Goal: Task Accomplishment & Management: Complete application form

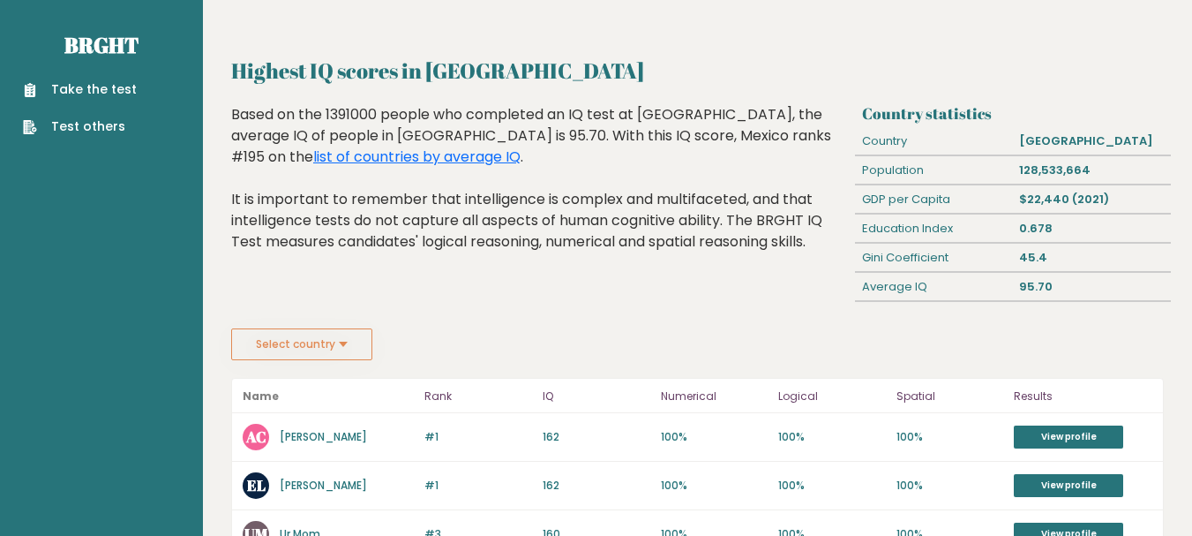
click at [111, 87] on link "Take the test" at bounding box center [80, 89] width 114 height 19
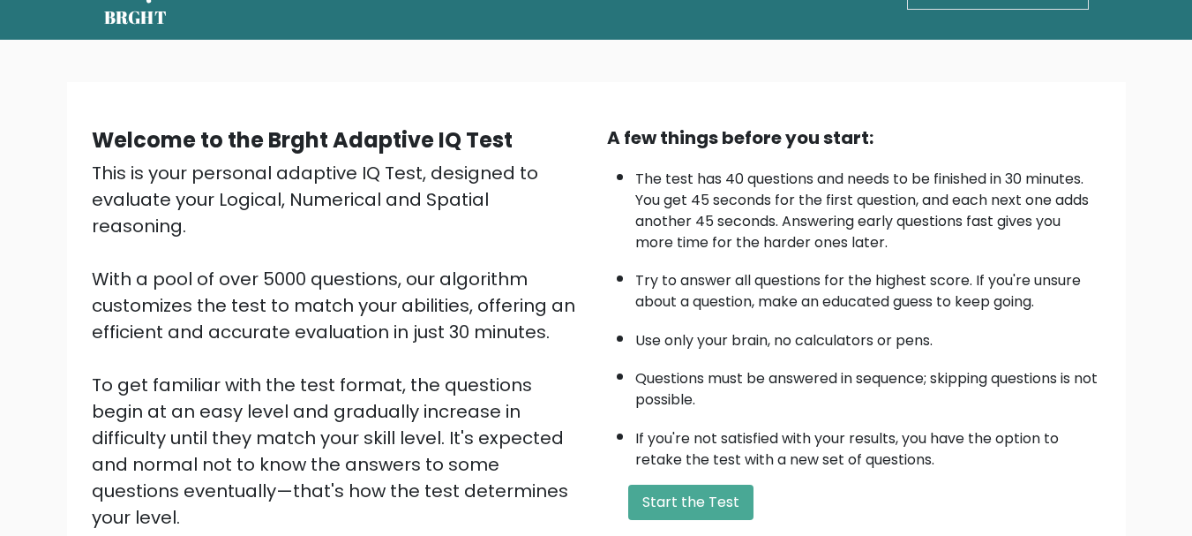
scroll to position [88, 0]
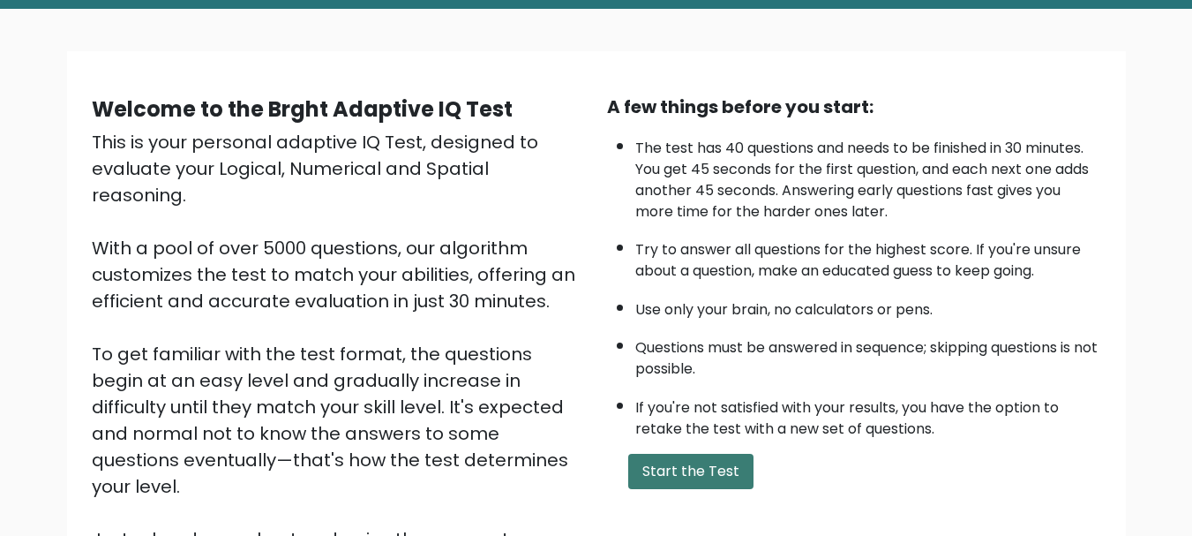
click at [699, 478] on button "Start the Test" at bounding box center [690, 471] width 125 height 35
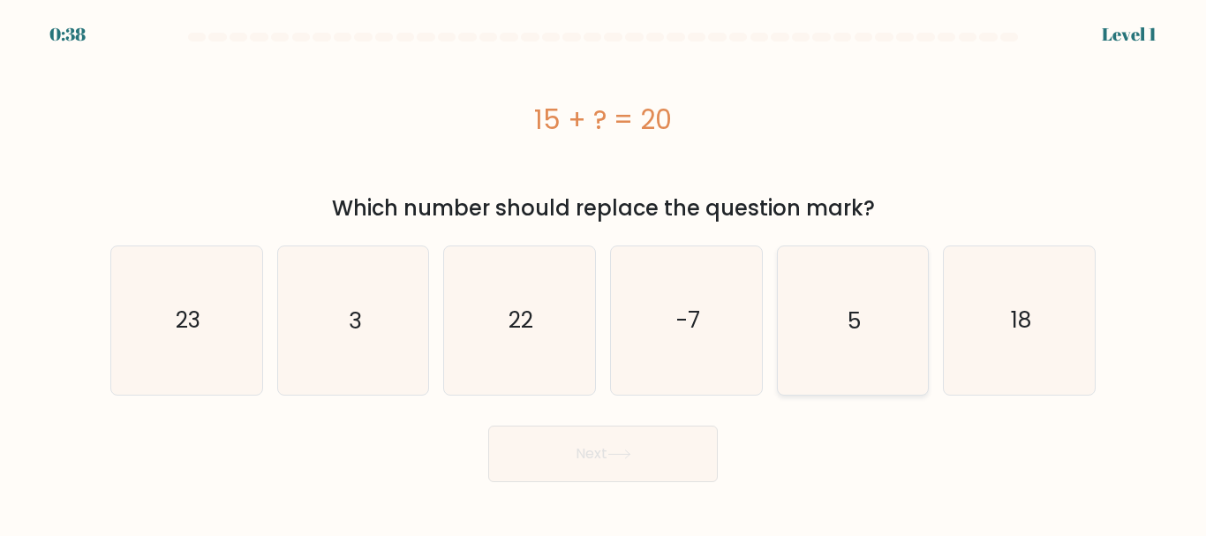
click at [858, 328] on text "5" at bounding box center [853, 320] width 13 height 31
click at [604, 273] on input "e. 5" at bounding box center [603, 270] width 1 height 4
radio input "true"
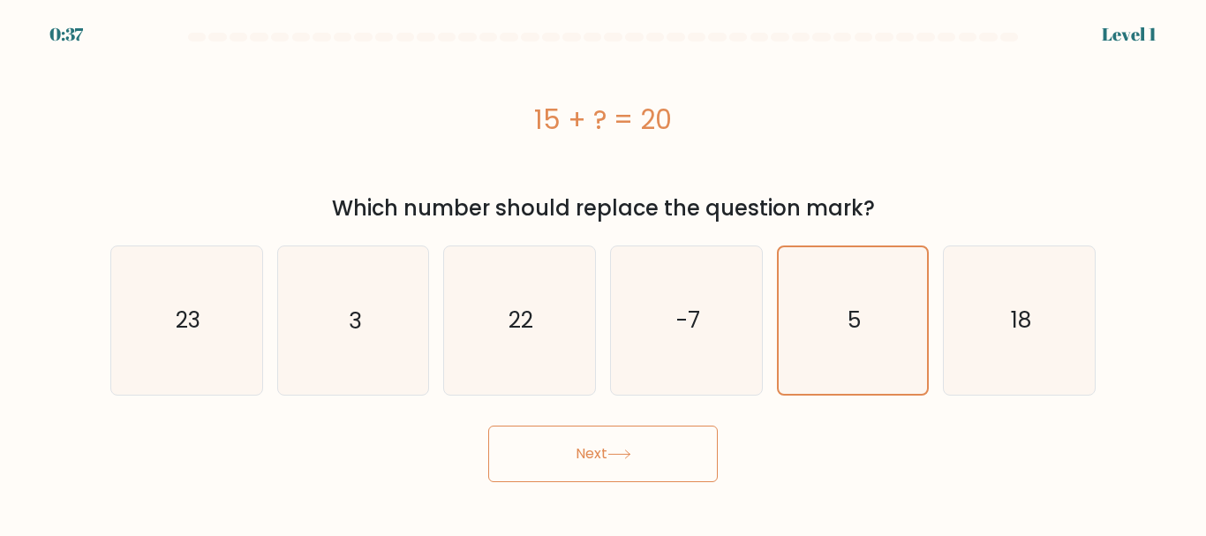
click at [580, 455] on button "Next" at bounding box center [602, 453] width 229 height 56
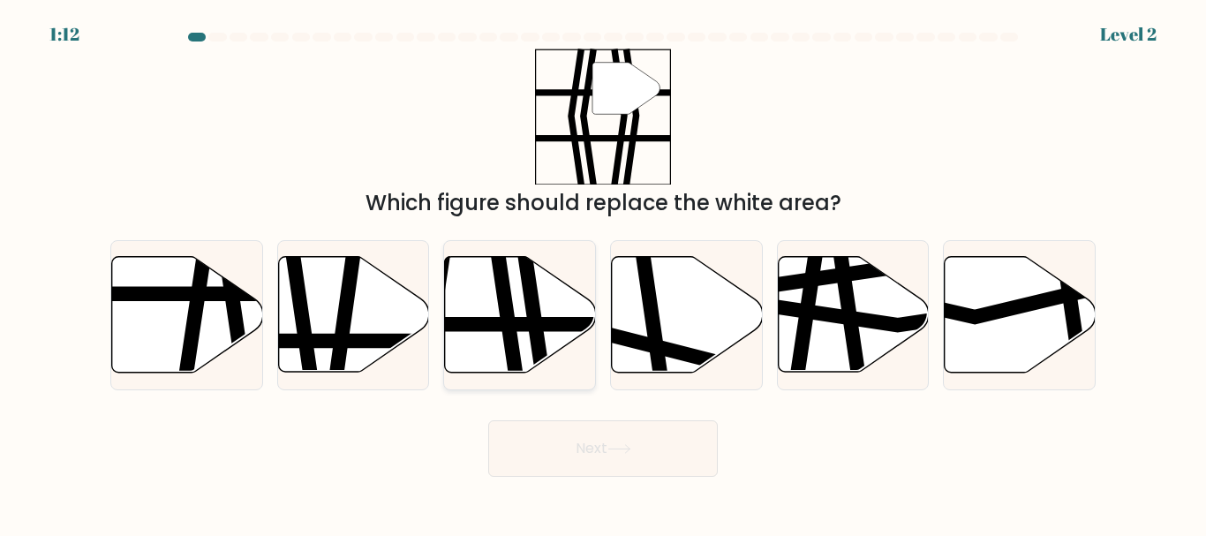
click at [509, 315] on icon at bounding box center [505, 379] width 22 height 304
click at [603, 273] on input "c." at bounding box center [603, 270] width 1 height 4
radio input "true"
click at [588, 455] on button "Next" at bounding box center [602, 448] width 229 height 56
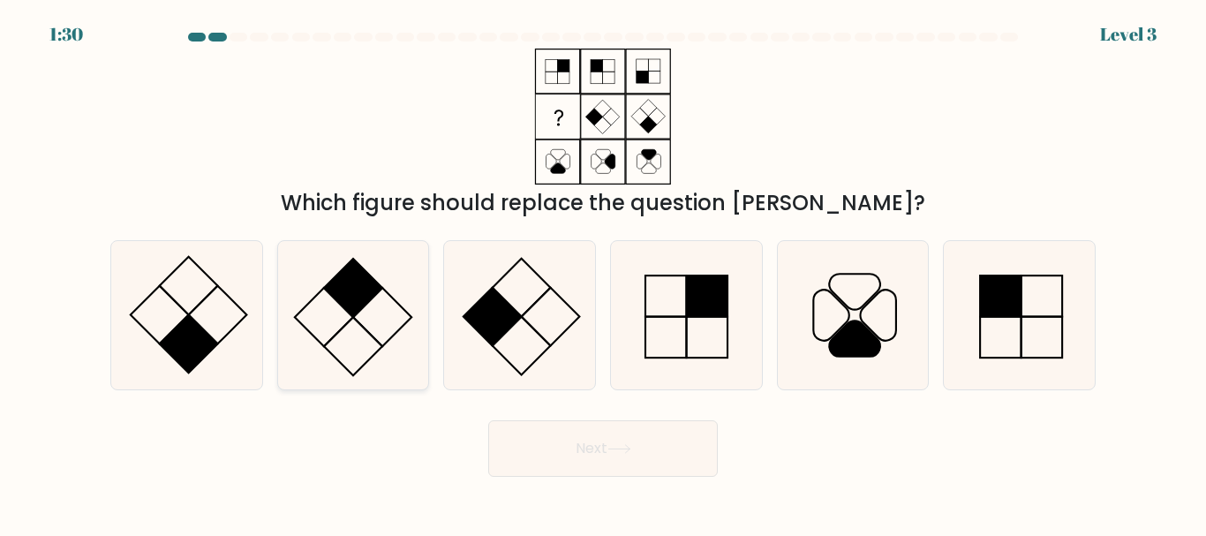
click at [365, 340] on icon at bounding box center [352, 314] width 147 height 147
click at [603, 273] on input "b." at bounding box center [603, 270] width 1 height 4
radio input "true"
click at [546, 442] on button "Next" at bounding box center [602, 448] width 229 height 56
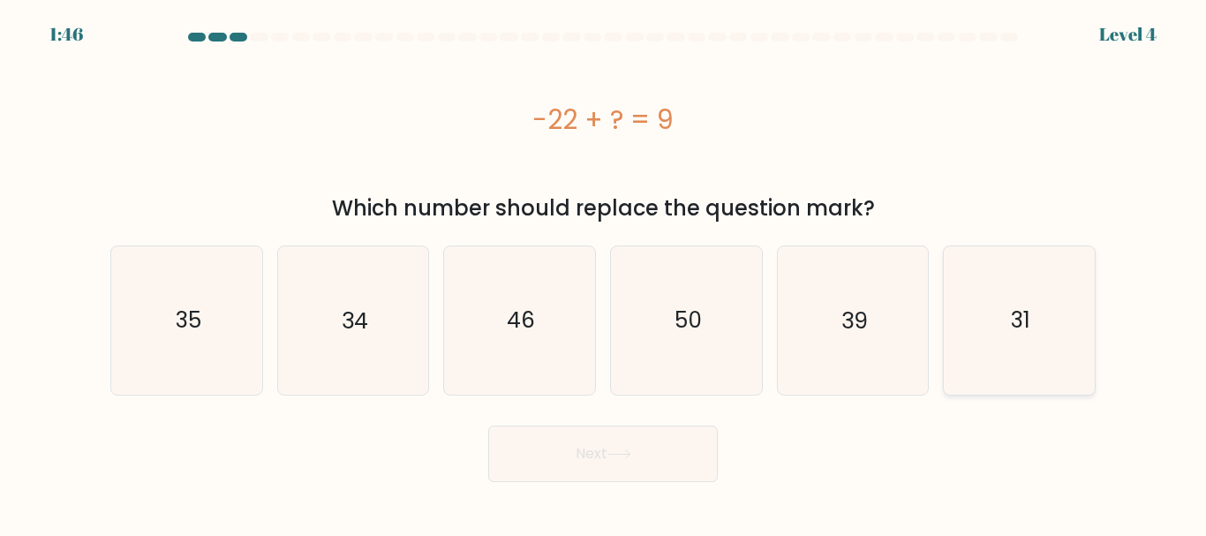
click at [1043, 320] on icon "31" at bounding box center [1018, 319] width 147 height 147
click at [604, 273] on input "f. 31" at bounding box center [603, 270] width 1 height 4
radio input "true"
click at [598, 455] on button "Next" at bounding box center [602, 453] width 229 height 56
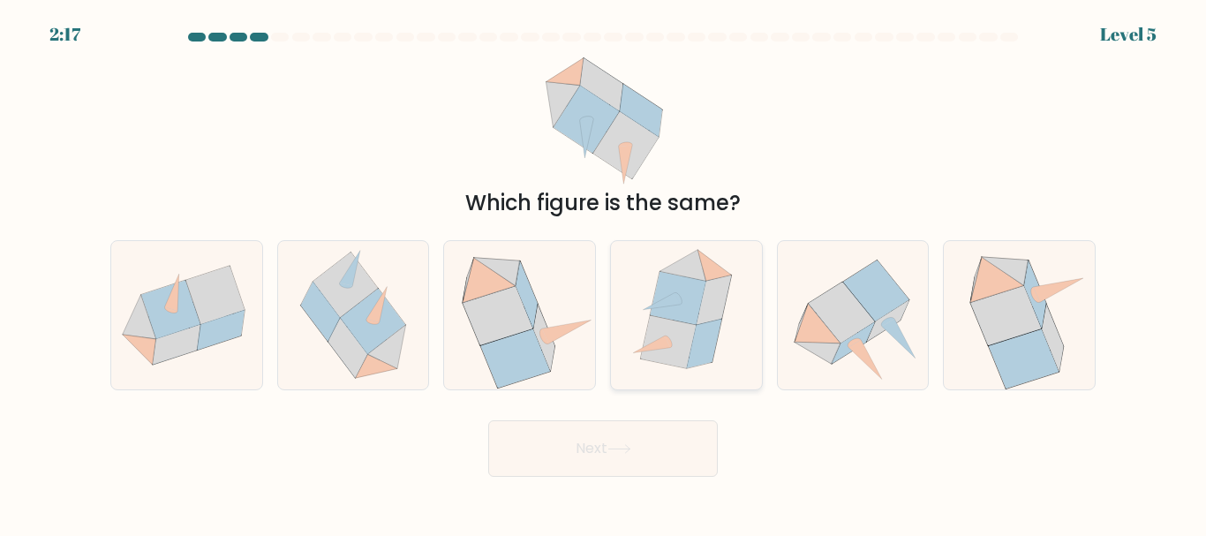
click at [707, 323] on icon at bounding box center [704, 343] width 34 height 49
click at [604, 273] on input "d." at bounding box center [603, 270] width 1 height 4
radio input "true"
click at [574, 460] on button "Next" at bounding box center [602, 448] width 229 height 56
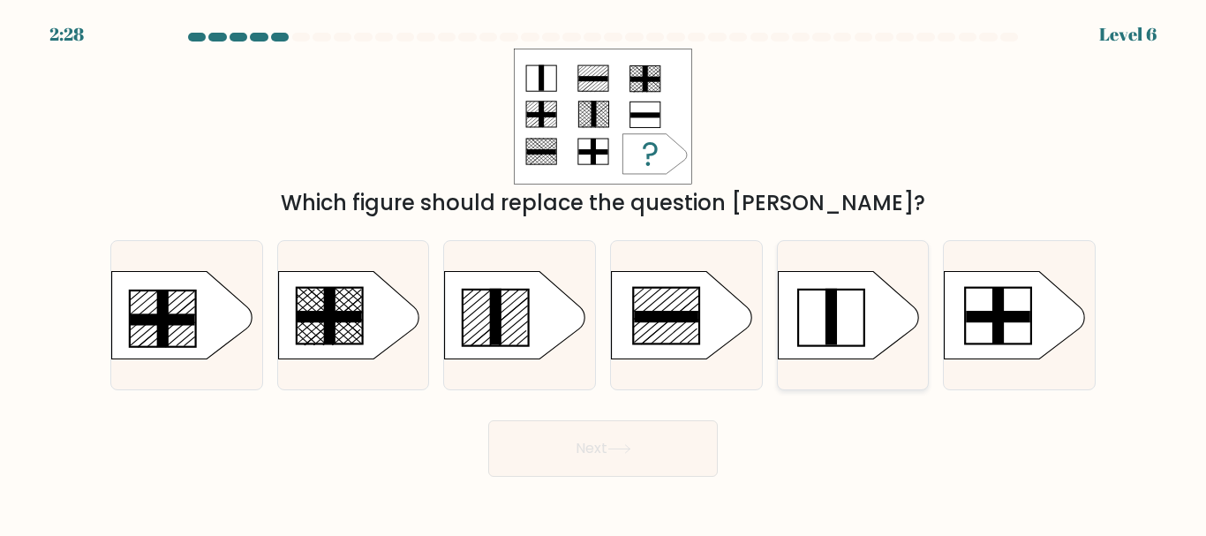
click at [867, 330] on icon at bounding box center [848, 315] width 141 height 88
click at [604, 273] on input "e." at bounding box center [603, 270] width 1 height 4
radio input "true"
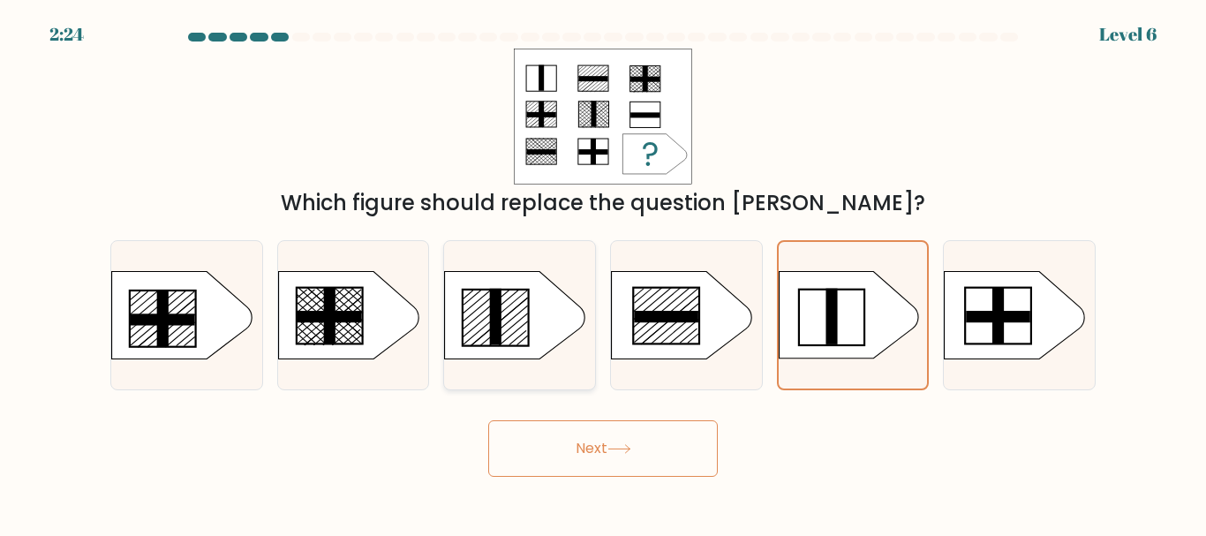
click at [507, 323] on icon at bounding box center [515, 315] width 141 height 88
click at [603, 273] on input "c." at bounding box center [603, 270] width 1 height 4
radio input "true"
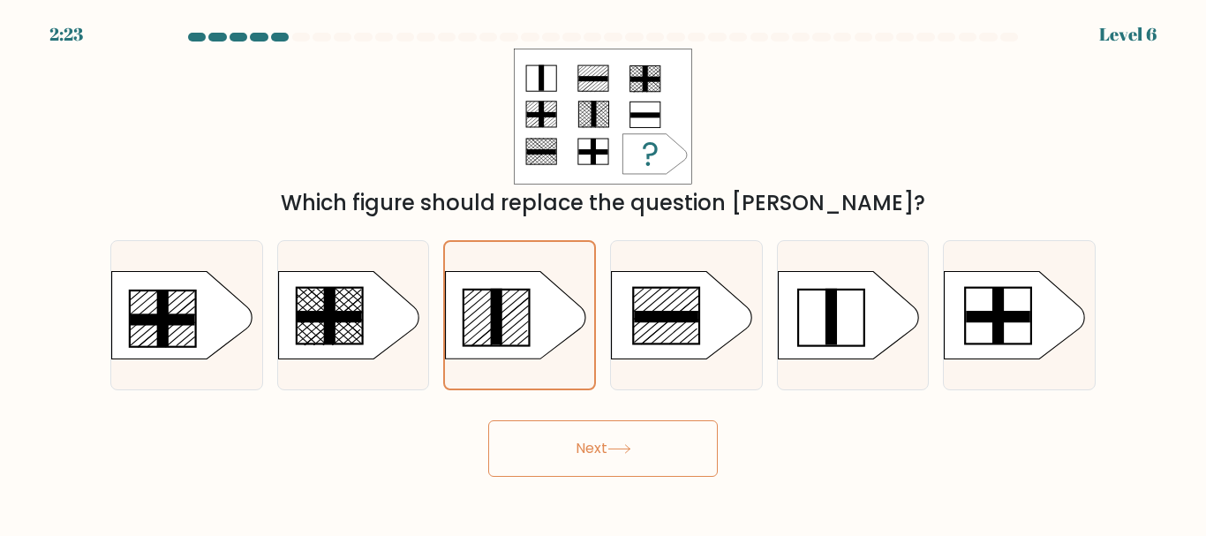
click at [602, 451] on button "Next" at bounding box center [602, 448] width 229 height 56
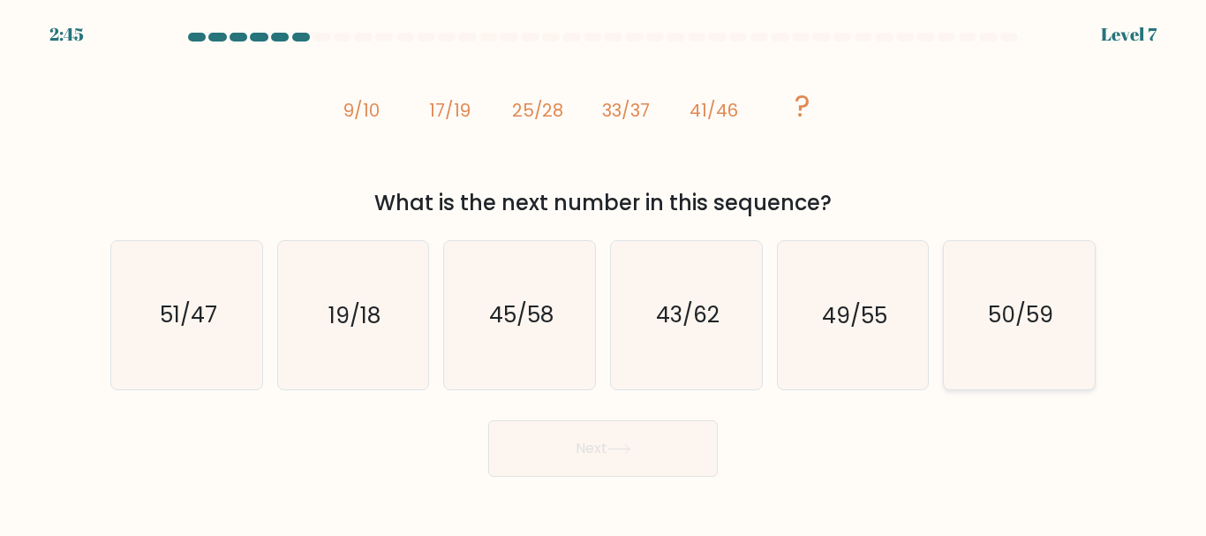
click at [1030, 333] on icon "50/59" at bounding box center [1018, 314] width 147 height 147
click at [604, 273] on input "f. 50/59" at bounding box center [603, 270] width 1 height 4
radio input "true"
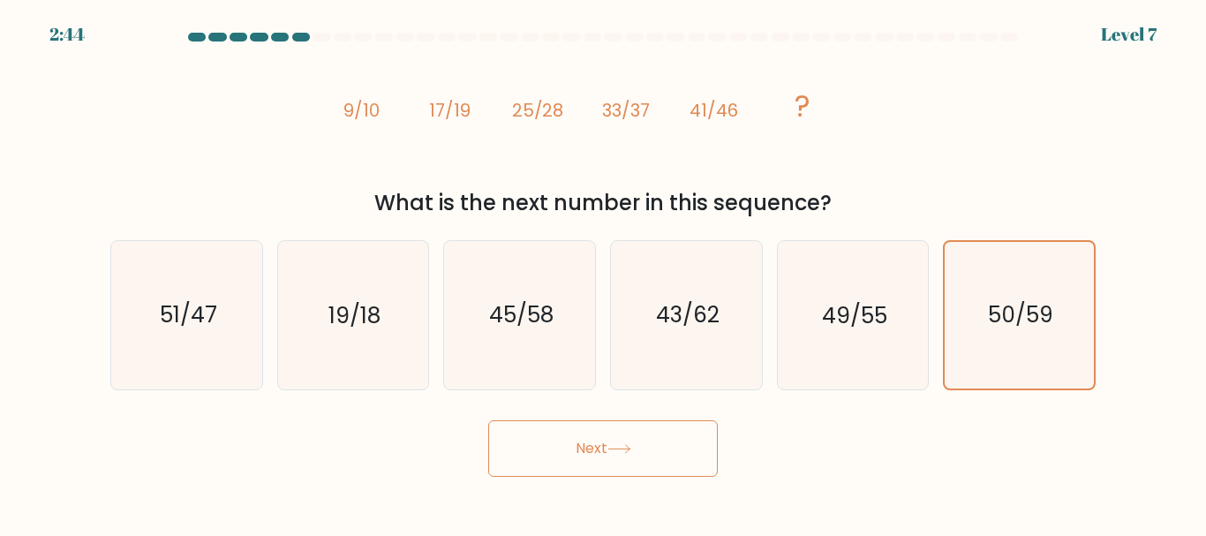
click at [605, 446] on button "Next" at bounding box center [602, 448] width 229 height 56
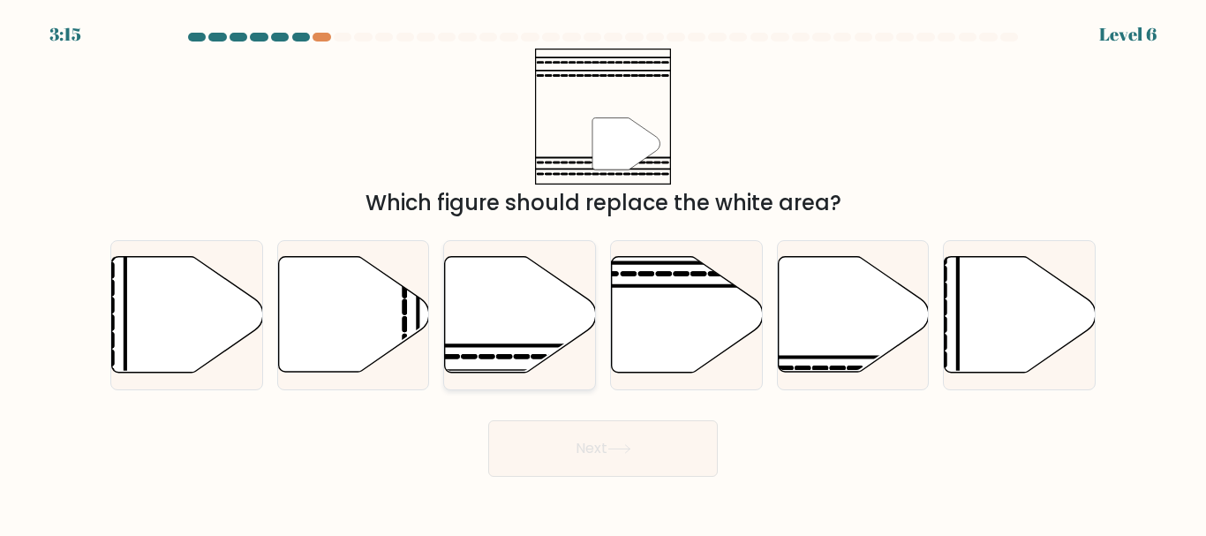
click at [485, 327] on icon at bounding box center [520, 315] width 151 height 116
click at [603, 273] on input "c." at bounding box center [603, 270] width 1 height 4
radio input "true"
click at [578, 447] on button "Next" at bounding box center [602, 448] width 229 height 56
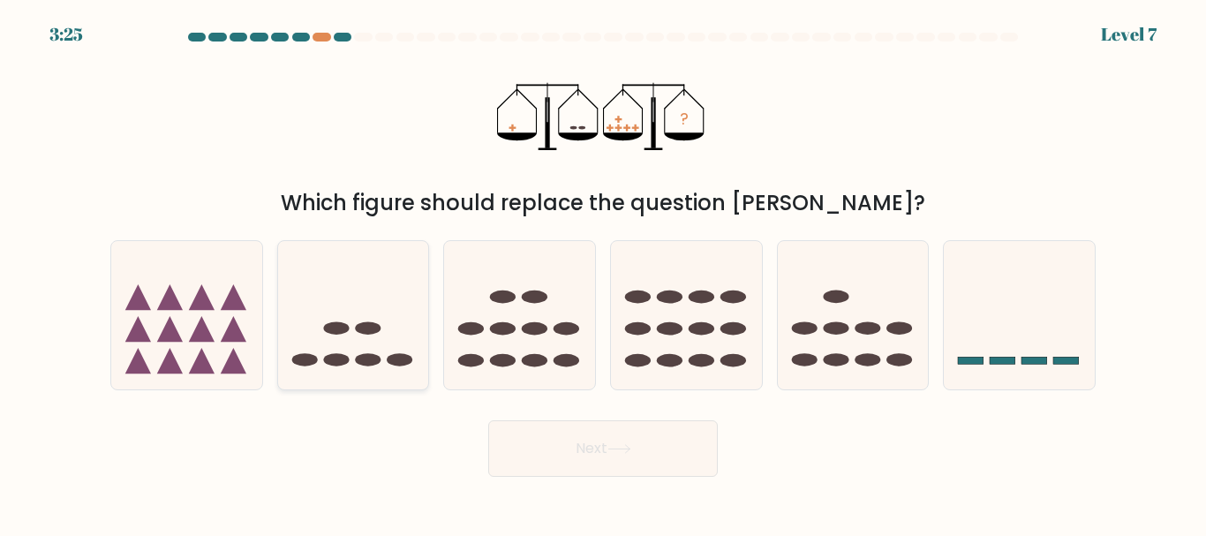
click at [354, 349] on icon at bounding box center [353, 314] width 151 height 124
click at [603, 273] on input "b." at bounding box center [603, 270] width 1 height 4
radio input "true"
click at [548, 458] on button "Next" at bounding box center [602, 448] width 229 height 56
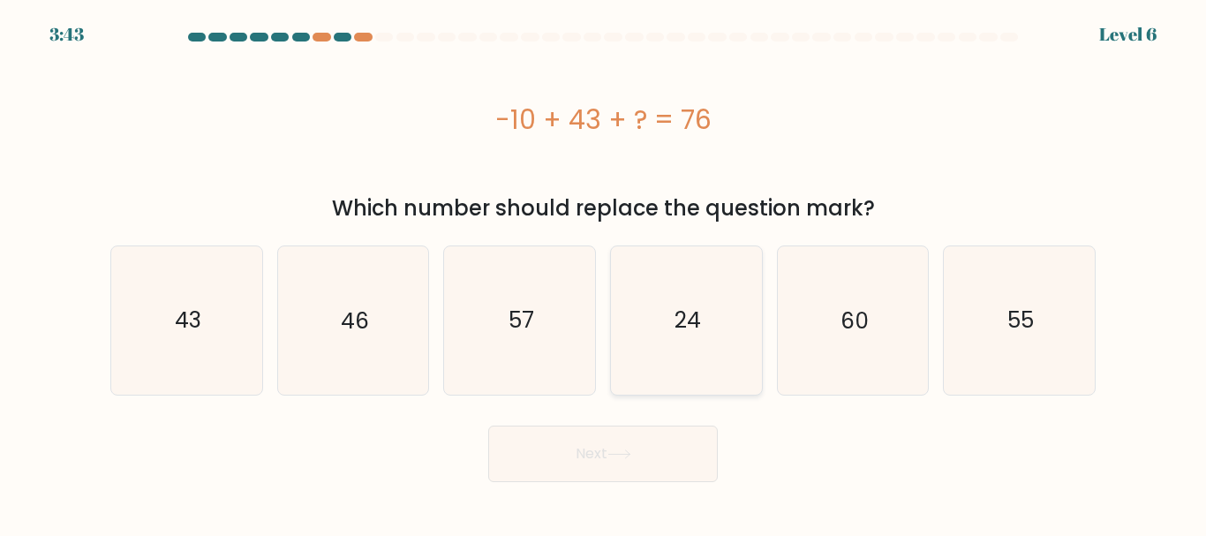
click at [688, 332] on text "24" at bounding box center [687, 320] width 26 height 31
click at [604, 273] on input "d. 24" at bounding box center [603, 270] width 1 height 4
radio input "true"
click at [630, 449] on icon at bounding box center [619, 454] width 24 height 10
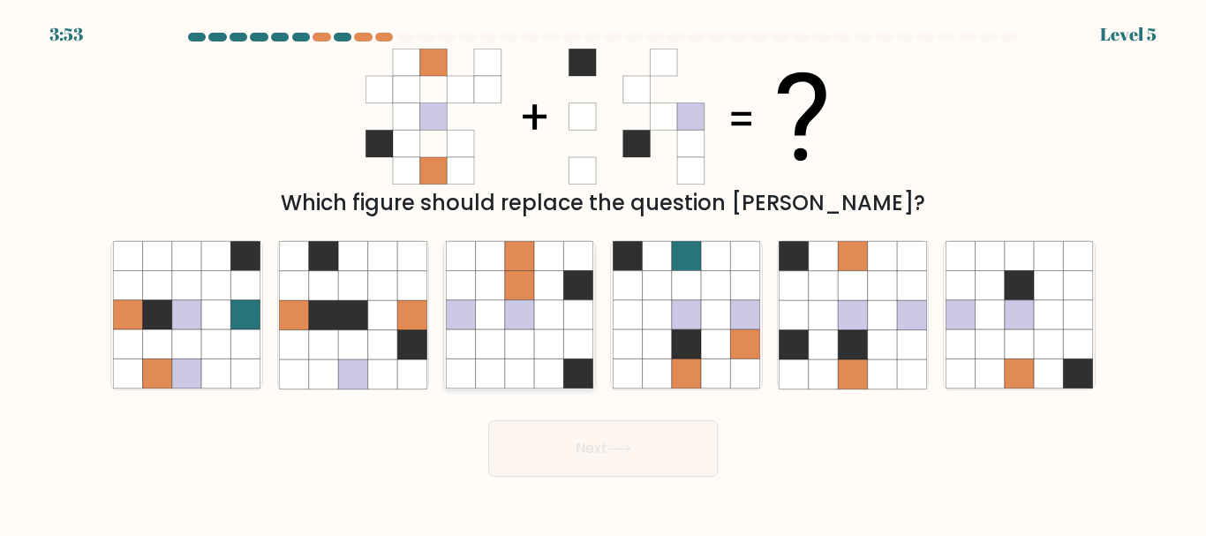
click at [524, 297] on icon at bounding box center [519, 285] width 29 height 29
click at [603, 273] on input "c." at bounding box center [603, 270] width 1 height 4
radio input "true"
click at [553, 438] on button "Next" at bounding box center [602, 448] width 229 height 56
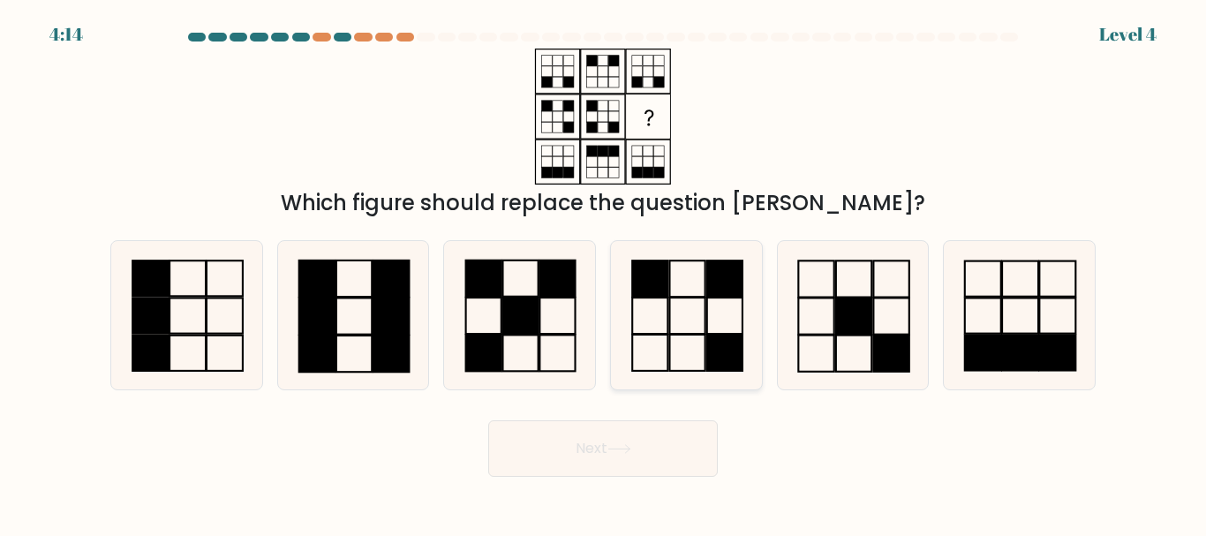
click at [685, 337] on icon at bounding box center [686, 314] width 147 height 147
click at [604, 273] on input "d." at bounding box center [603, 270] width 1 height 4
radio input "true"
click at [638, 450] on button "Next" at bounding box center [602, 448] width 229 height 56
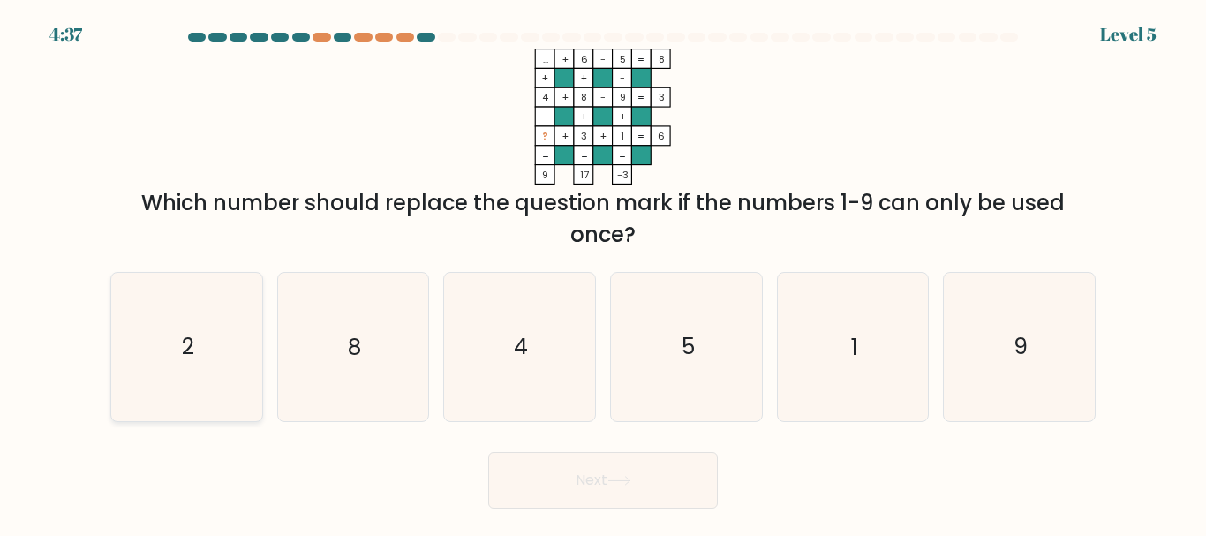
click at [168, 358] on icon "2" at bounding box center [186, 346] width 147 height 147
click at [603, 273] on input "a. 2" at bounding box center [603, 270] width 1 height 4
radio input "true"
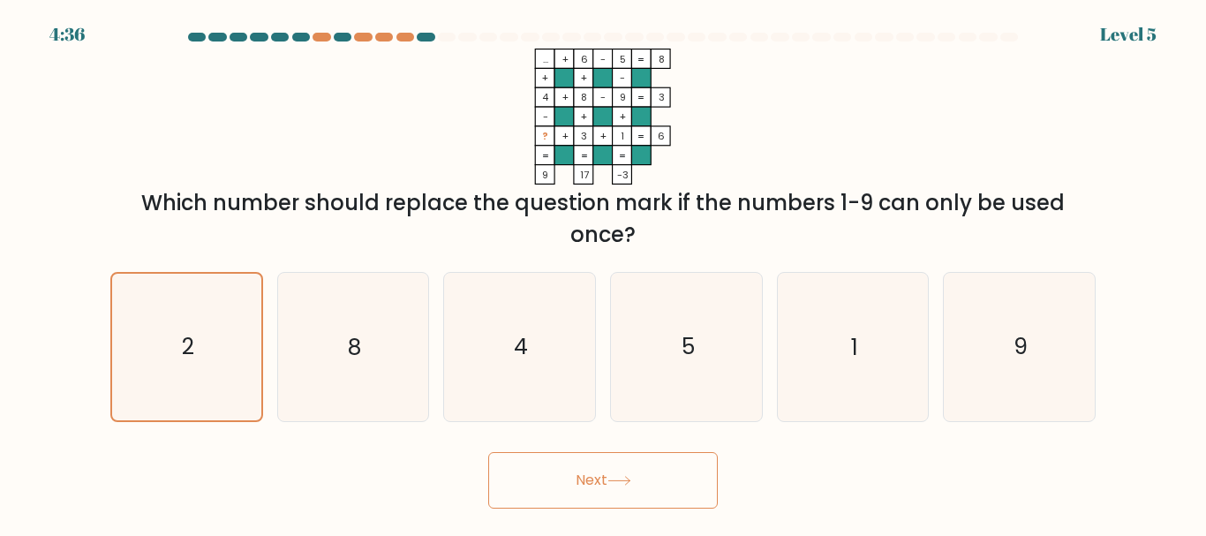
click at [545, 489] on button "Next" at bounding box center [602, 480] width 229 height 56
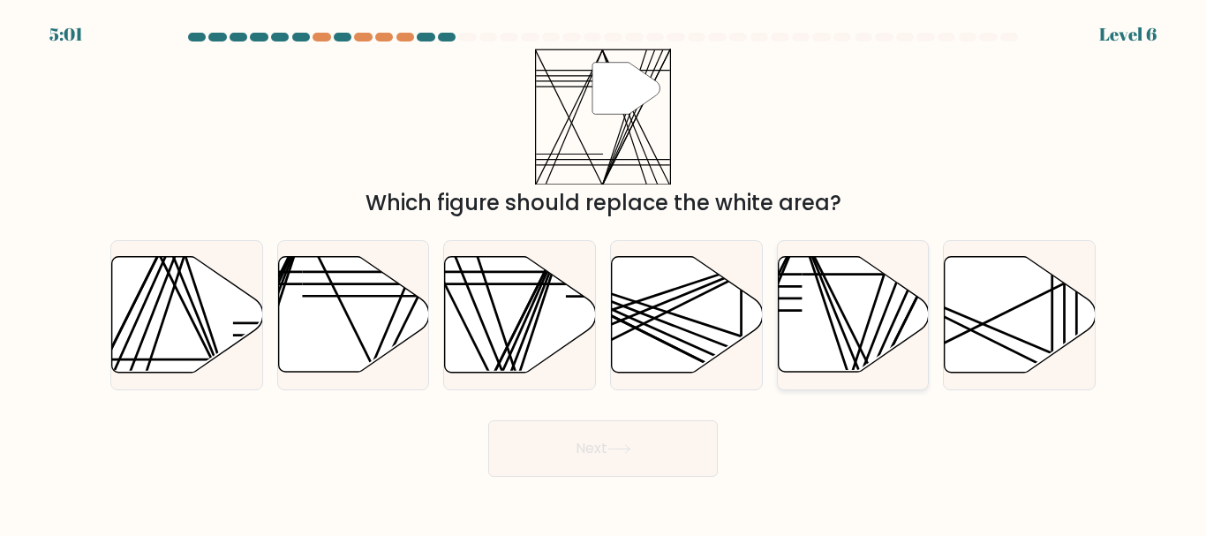
click at [844, 312] on icon at bounding box center [853, 315] width 151 height 116
click at [604, 273] on input "e." at bounding box center [603, 270] width 1 height 4
radio input "true"
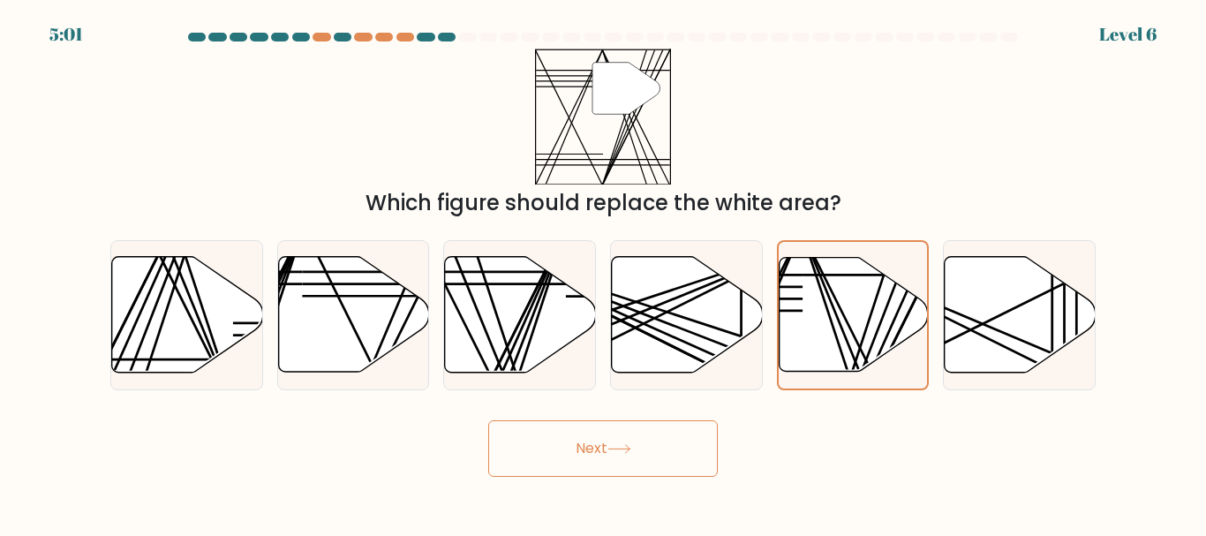
click at [583, 471] on button "Next" at bounding box center [602, 448] width 229 height 56
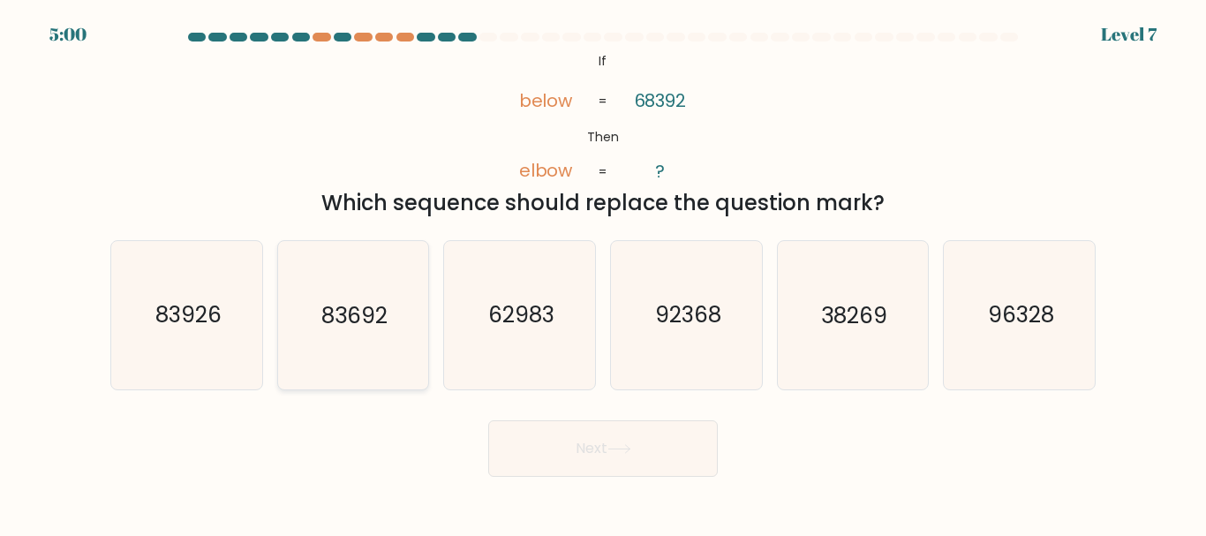
click at [327, 299] on icon "83692" at bounding box center [352, 314] width 147 height 147
click at [603, 273] on input "b. 83692" at bounding box center [603, 270] width 1 height 4
radio input "true"
click at [595, 462] on button "Next" at bounding box center [602, 448] width 229 height 56
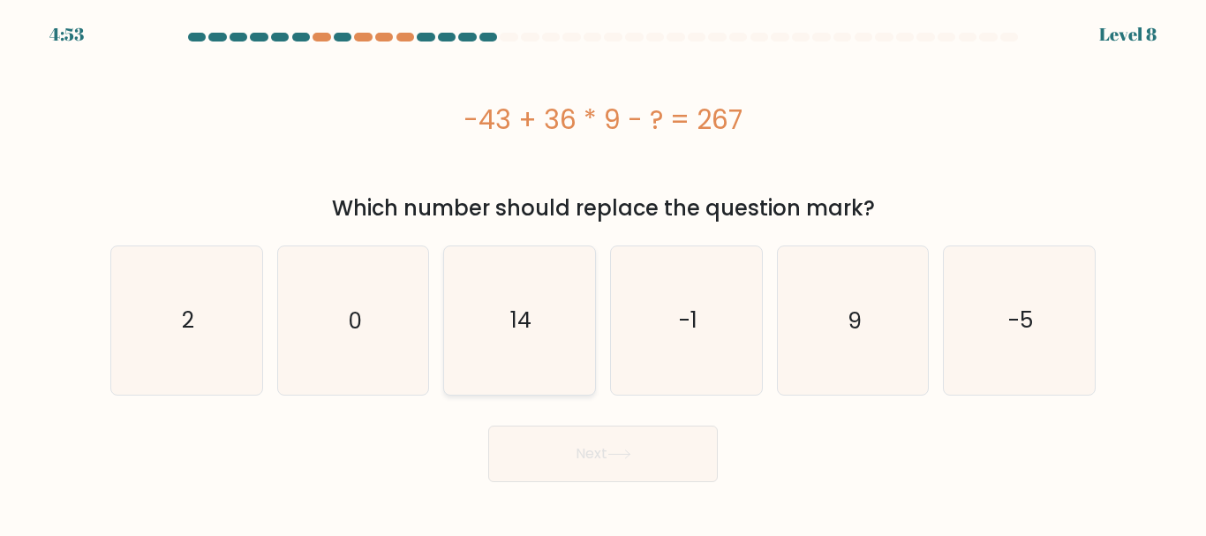
click at [509, 340] on icon "14" at bounding box center [519, 319] width 147 height 147
click at [603, 273] on input "c. 14" at bounding box center [603, 270] width 1 height 4
radio input "true"
click at [585, 461] on button "Next" at bounding box center [602, 453] width 229 height 56
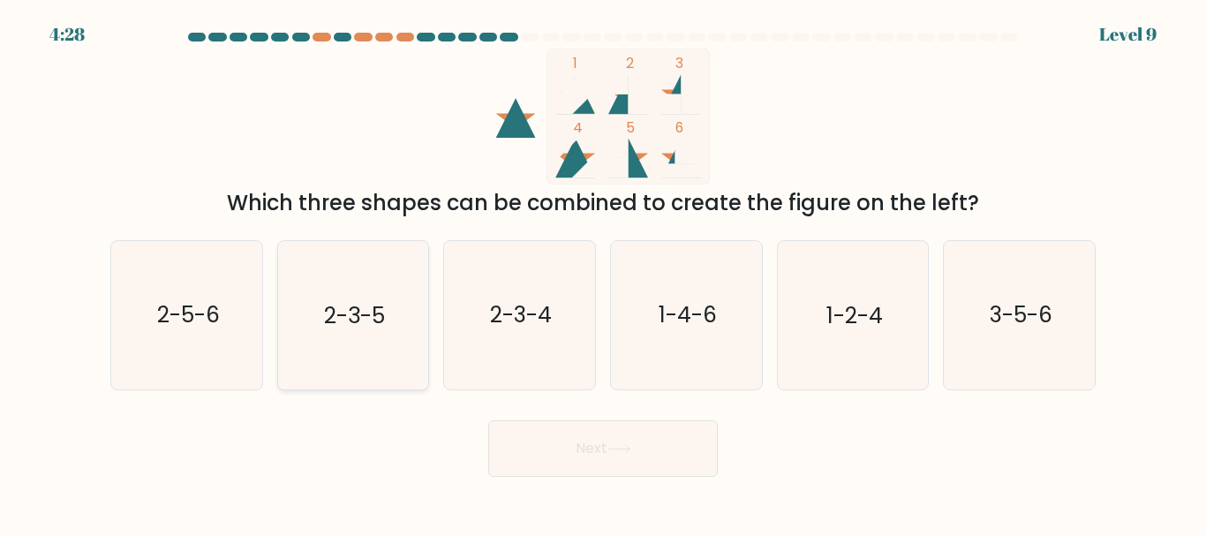
click at [364, 310] on text "2-3-5" at bounding box center [354, 315] width 61 height 31
click at [603, 273] on input "b. 2-3-5" at bounding box center [603, 270] width 1 height 4
radio input "true"
click at [575, 452] on button "Next" at bounding box center [602, 448] width 229 height 56
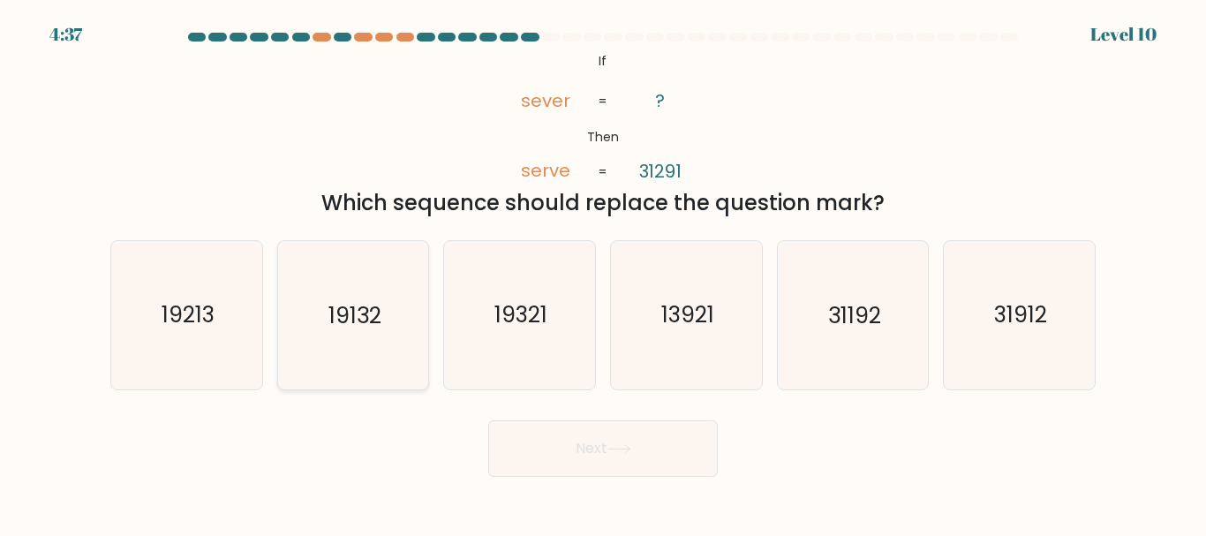
click at [350, 349] on icon "19132" at bounding box center [352, 314] width 147 height 147
click at [603, 273] on input "b. 19132" at bounding box center [603, 270] width 1 height 4
radio input "true"
click at [595, 456] on button "Next" at bounding box center [602, 448] width 229 height 56
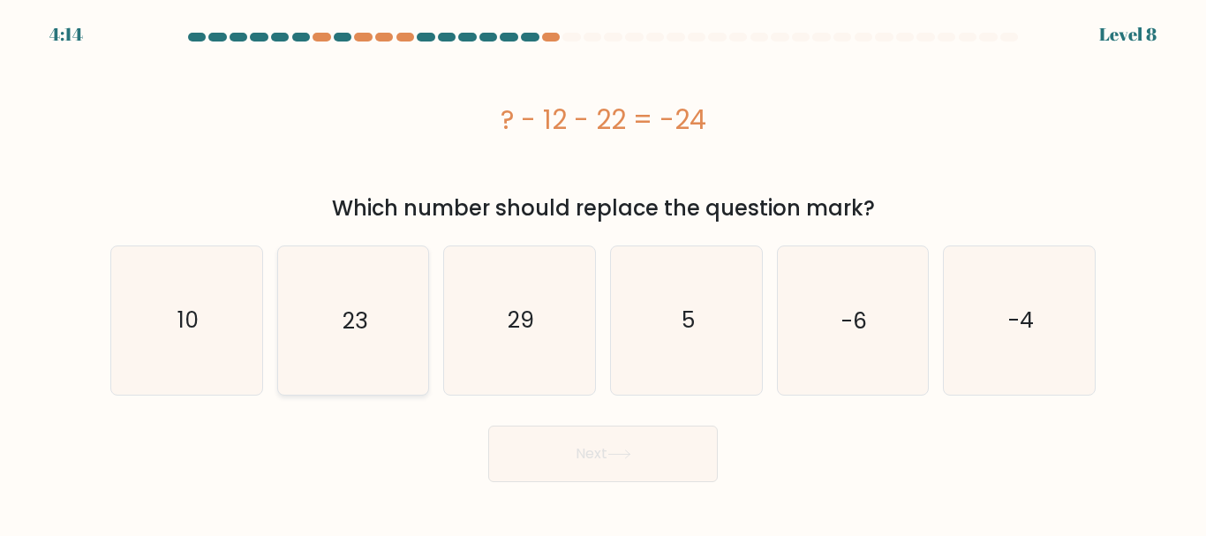
click at [404, 357] on icon "23" at bounding box center [352, 319] width 147 height 147
click at [603, 273] on input "b. 23" at bounding box center [603, 270] width 1 height 4
radio input "true"
click at [579, 449] on button "Next" at bounding box center [602, 453] width 229 height 56
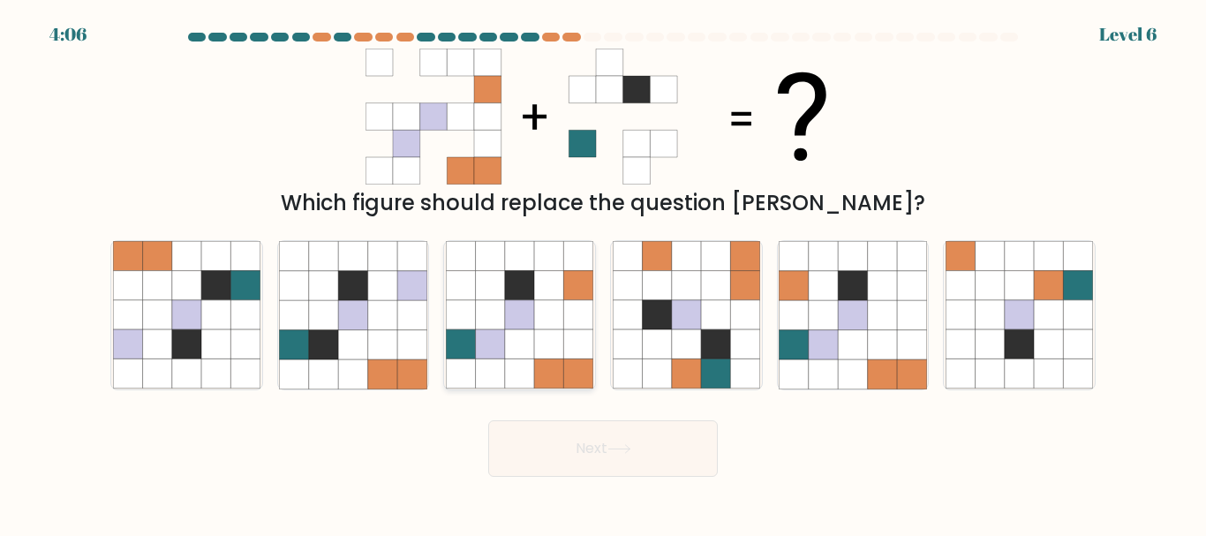
click at [543, 344] on icon at bounding box center [548, 344] width 29 height 29
click at [603, 273] on input "c." at bounding box center [603, 270] width 1 height 4
radio input "true"
click at [576, 458] on button "Next" at bounding box center [602, 448] width 229 height 56
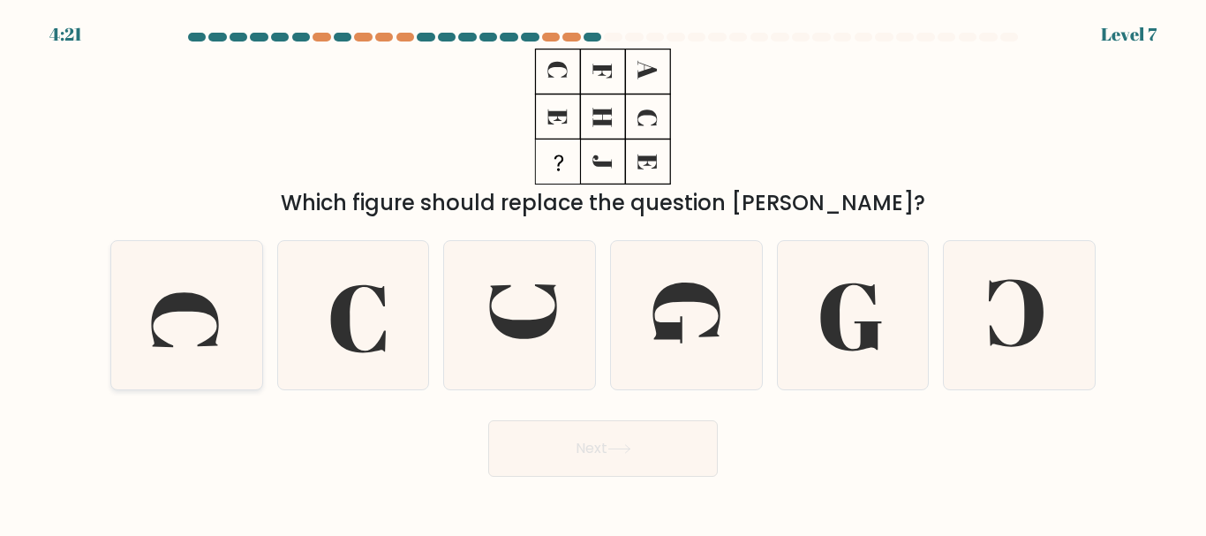
click at [166, 311] on icon at bounding box center [184, 320] width 67 height 55
click at [603, 273] on input "a." at bounding box center [603, 270] width 1 height 4
radio input "true"
click at [547, 441] on button "Next" at bounding box center [602, 448] width 229 height 56
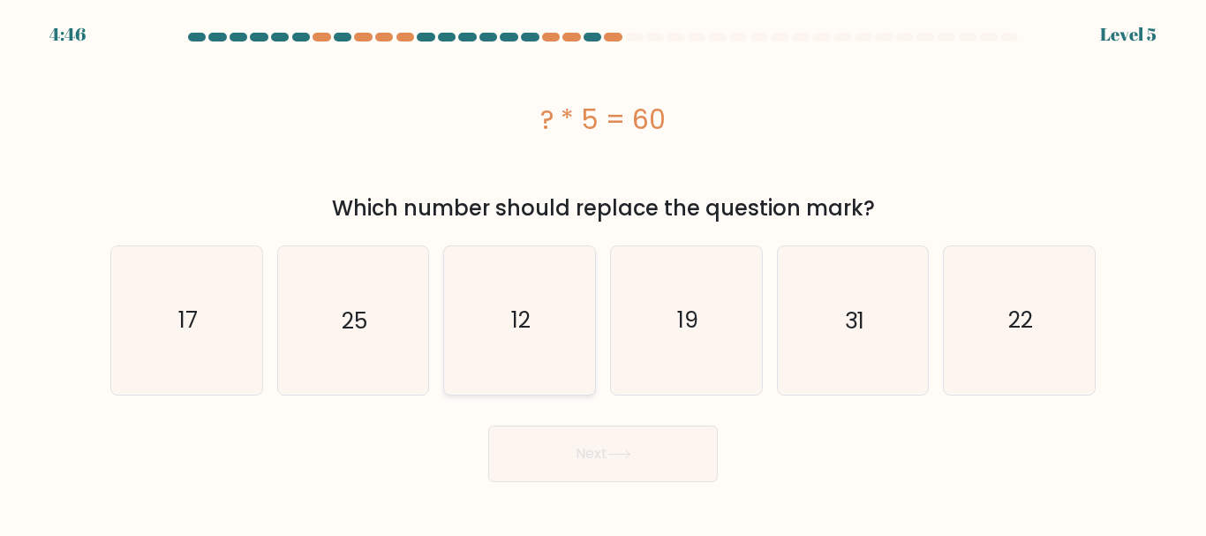
click at [536, 332] on icon "12" at bounding box center [519, 319] width 147 height 147
click at [603, 273] on input "c. 12" at bounding box center [603, 270] width 1 height 4
radio input "true"
click at [555, 459] on button "Next" at bounding box center [602, 453] width 229 height 56
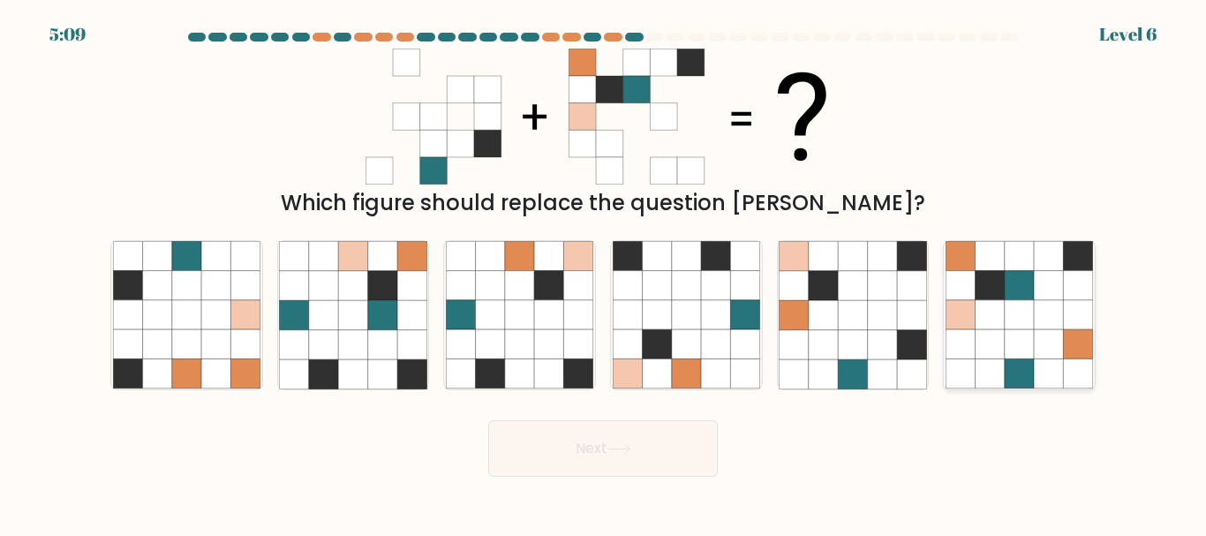
click at [1021, 349] on icon at bounding box center [1018, 344] width 29 height 29
click at [604, 273] on input "f." at bounding box center [603, 270] width 1 height 4
radio input "true"
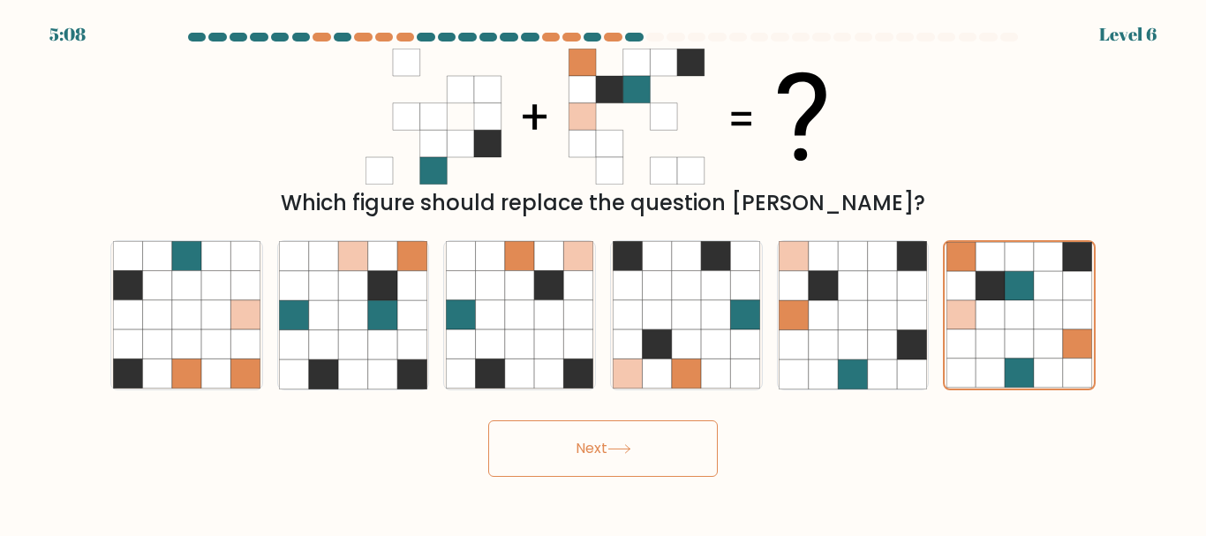
click at [628, 455] on button "Next" at bounding box center [602, 448] width 229 height 56
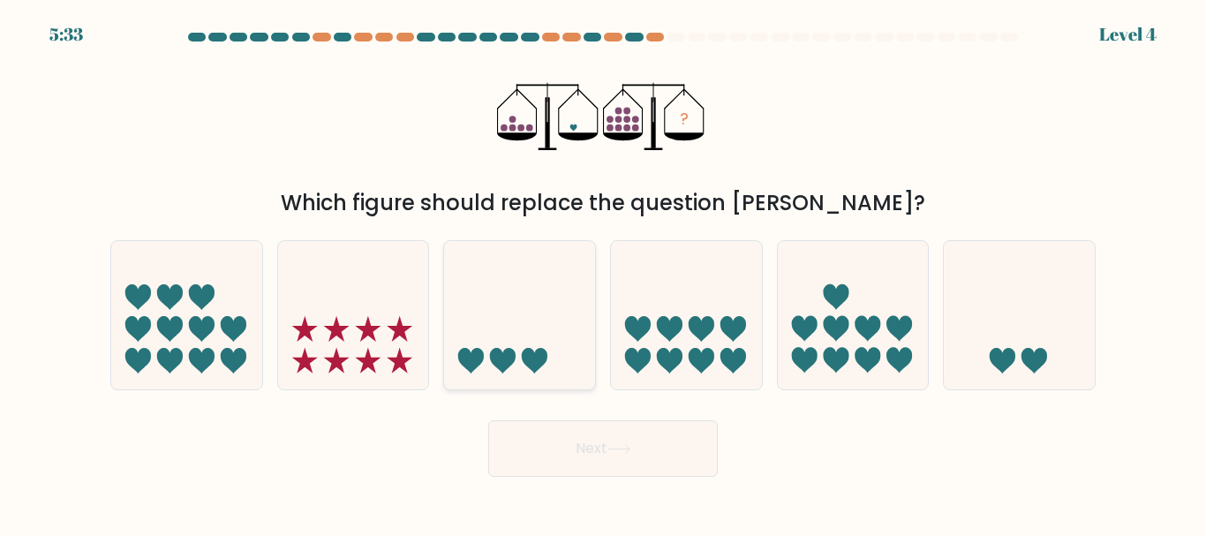
click at [498, 322] on icon at bounding box center [519, 314] width 151 height 124
click at [603, 273] on input "c." at bounding box center [603, 270] width 1 height 4
radio input "true"
click at [550, 438] on button "Next" at bounding box center [602, 448] width 229 height 56
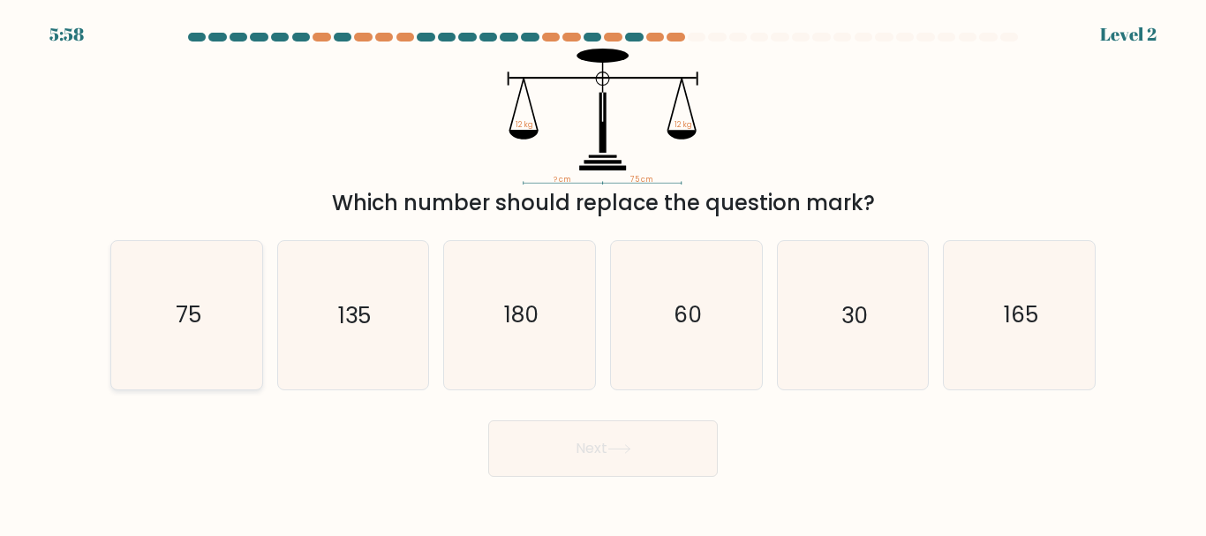
click at [163, 327] on icon "75" at bounding box center [186, 314] width 147 height 147
click at [603, 273] on input "a. 75" at bounding box center [603, 270] width 1 height 4
radio input "true"
click at [591, 456] on button "Next" at bounding box center [602, 448] width 229 height 56
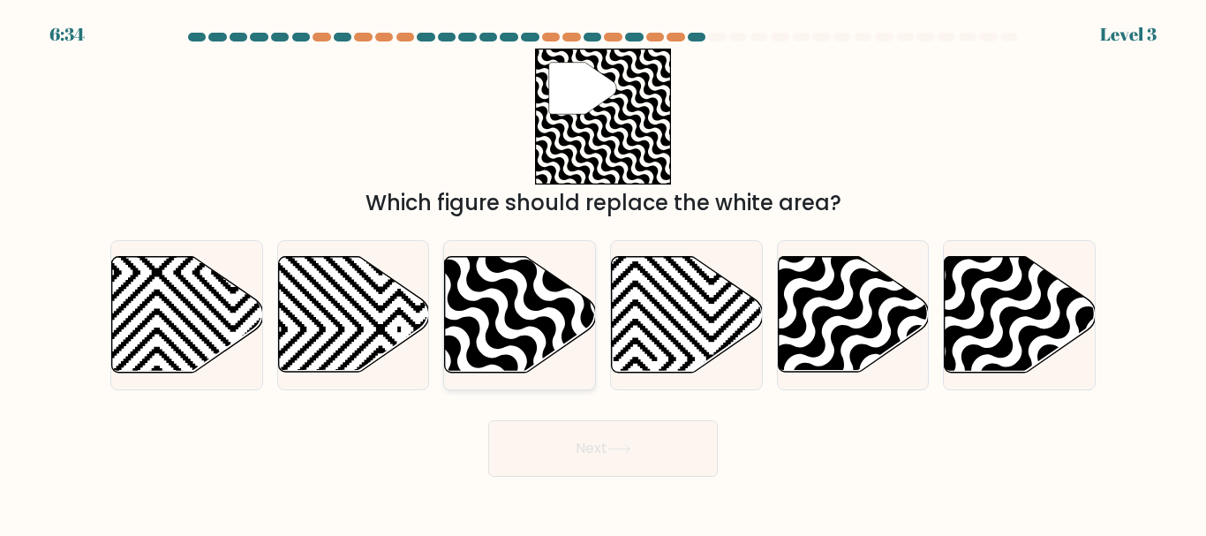
click at [513, 289] on icon at bounding box center [566, 378] width 304 height 304
click at [603, 273] on input "c." at bounding box center [603, 270] width 1 height 4
radio input "true"
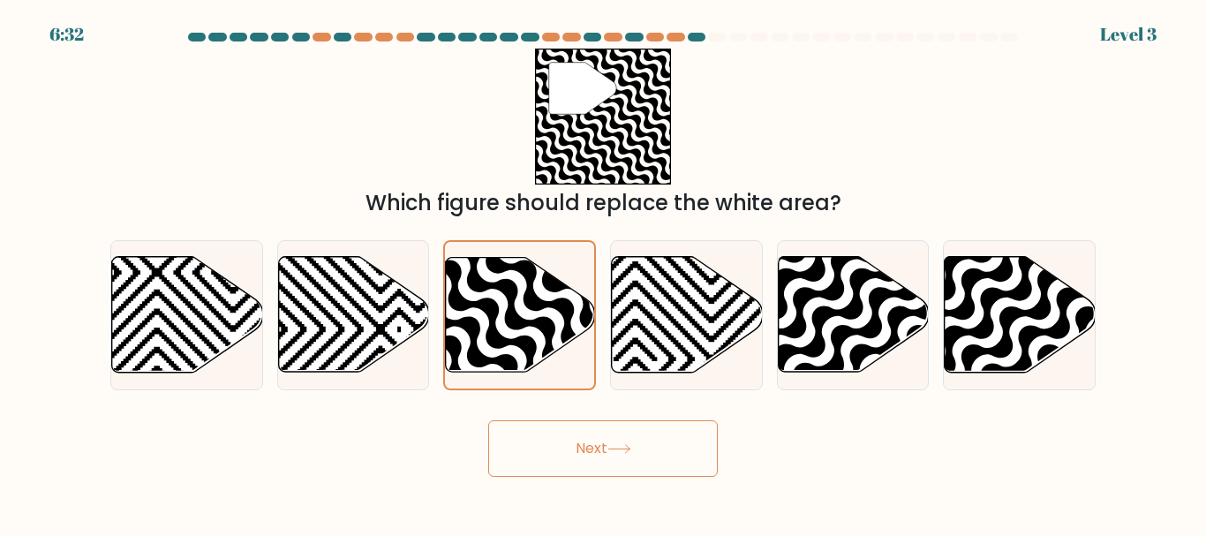
click at [621, 458] on button "Next" at bounding box center [602, 448] width 229 height 56
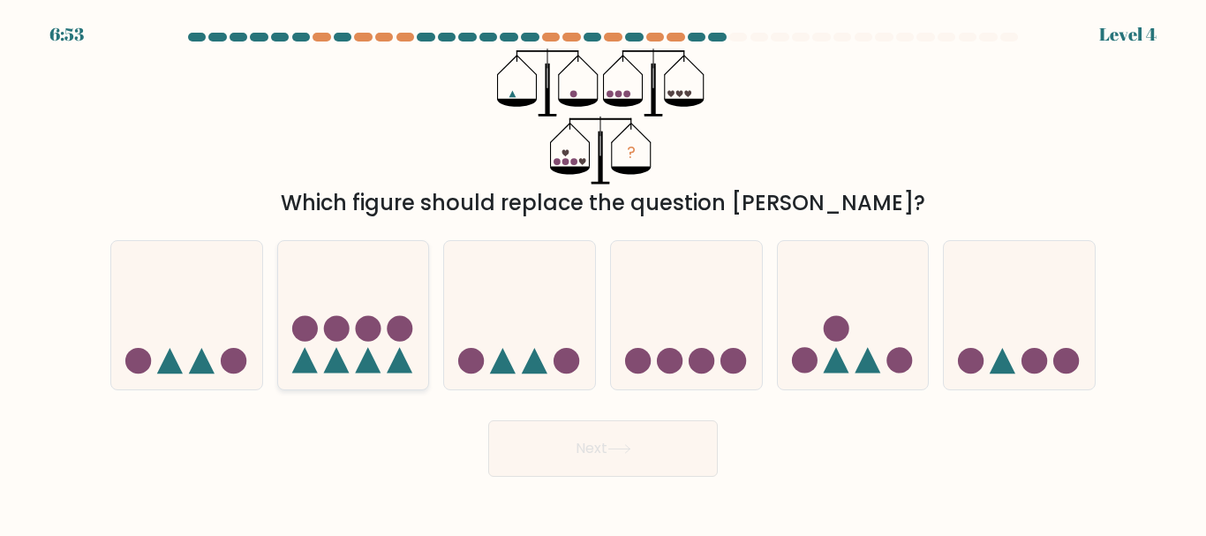
click at [402, 358] on icon at bounding box center [400, 361] width 26 height 26
click at [603, 273] on input "b." at bounding box center [603, 270] width 1 height 4
radio input "true"
click at [671, 462] on button "Next" at bounding box center [602, 448] width 229 height 56
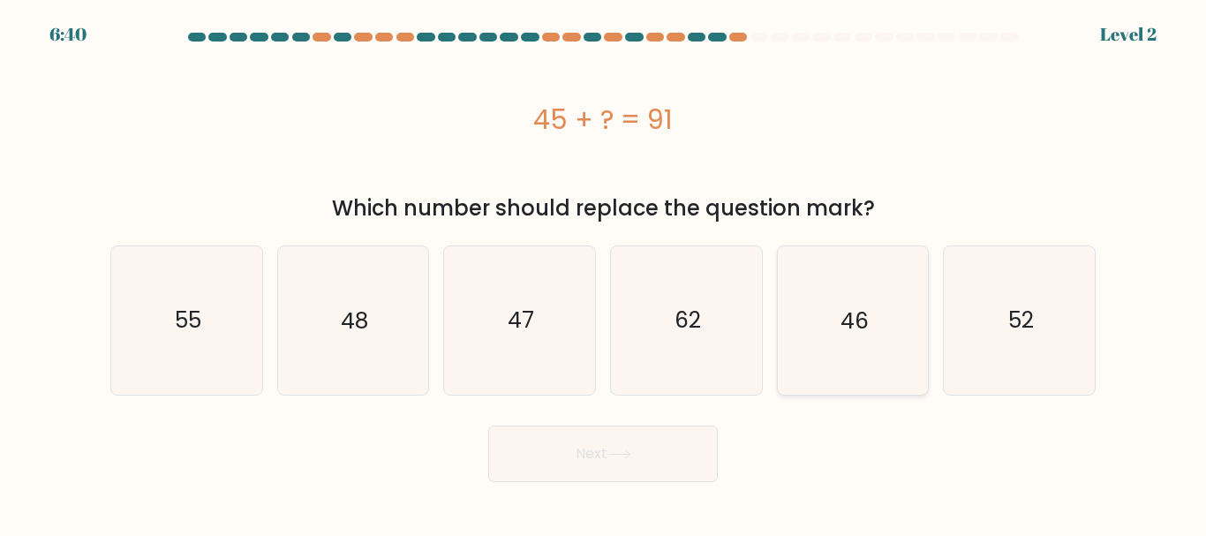
click at [876, 335] on icon "46" at bounding box center [851, 319] width 147 height 147
click at [604, 273] on input "e. 46" at bounding box center [603, 270] width 1 height 4
radio input "true"
click at [608, 469] on button "Next" at bounding box center [602, 453] width 229 height 56
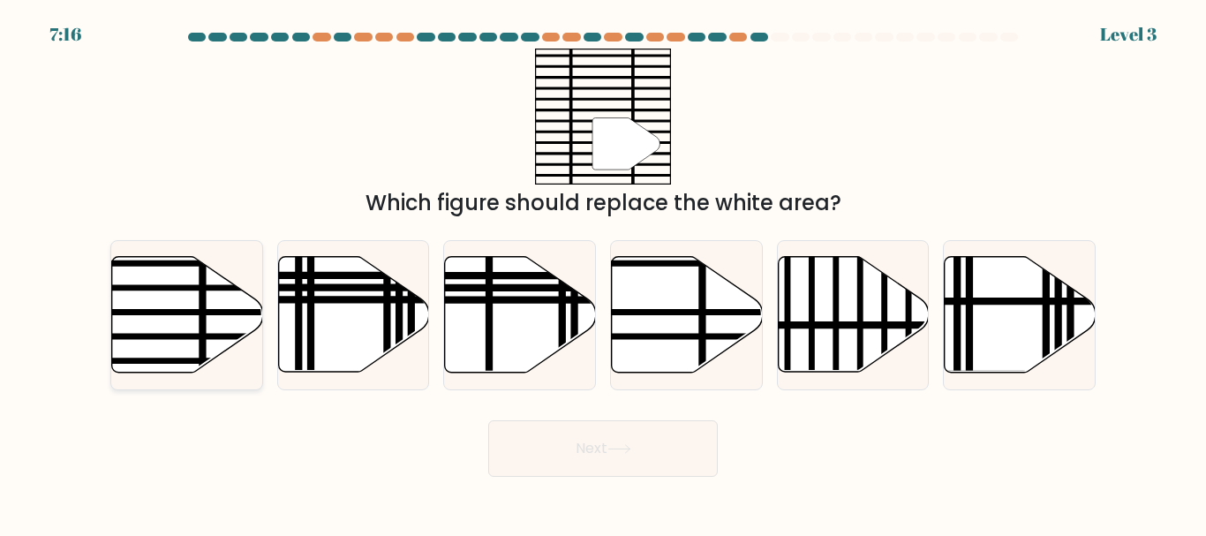
click at [170, 312] on line at bounding box center [136, 312] width 304 height 0
click at [603, 273] on input "a." at bounding box center [603, 270] width 1 height 4
radio input "true"
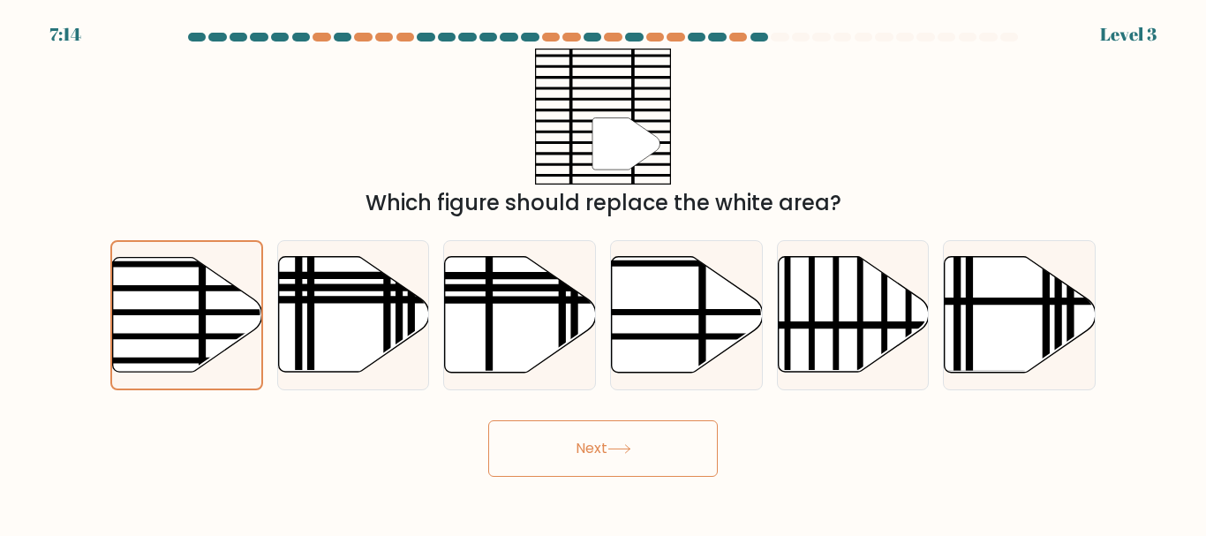
click at [568, 453] on button "Next" at bounding box center [602, 448] width 229 height 56
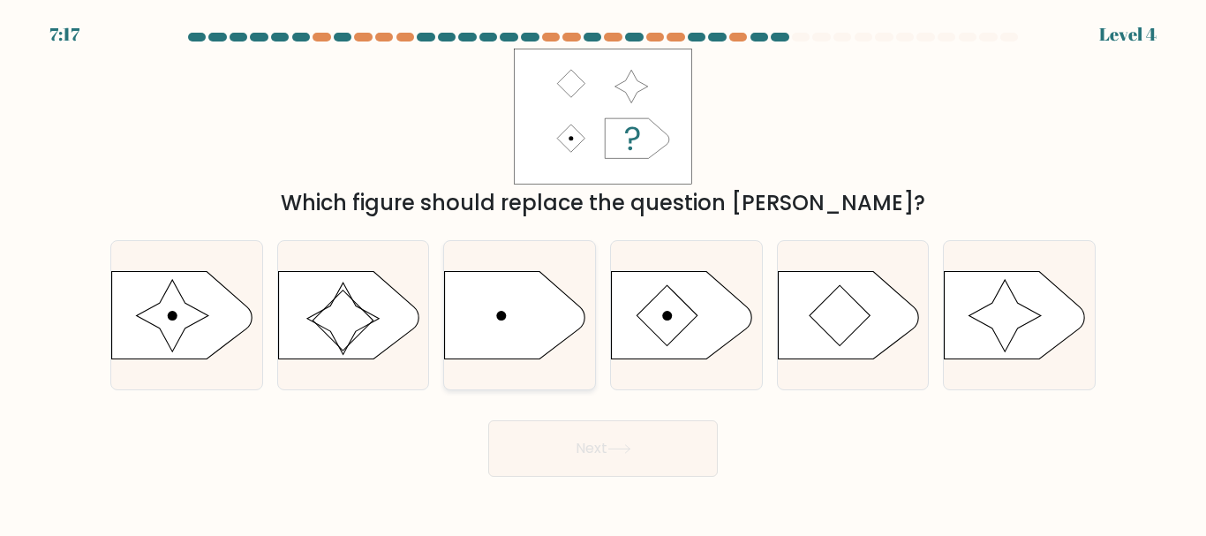
click at [507, 342] on icon at bounding box center [515, 315] width 141 height 88
click at [603, 273] on input "c." at bounding box center [603, 270] width 1 height 4
radio input "true"
click at [656, 458] on button "Next" at bounding box center [602, 448] width 229 height 56
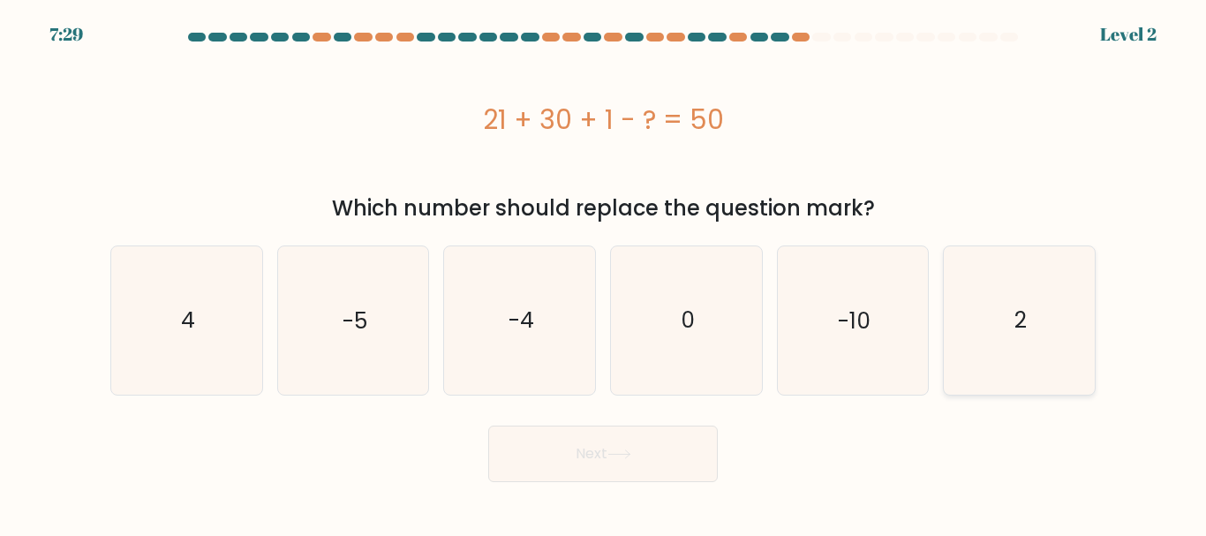
click at [1028, 331] on icon "2" at bounding box center [1018, 319] width 147 height 147
click at [604, 273] on input "f. 2" at bounding box center [603, 270] width 1 height 4
radio input "true"
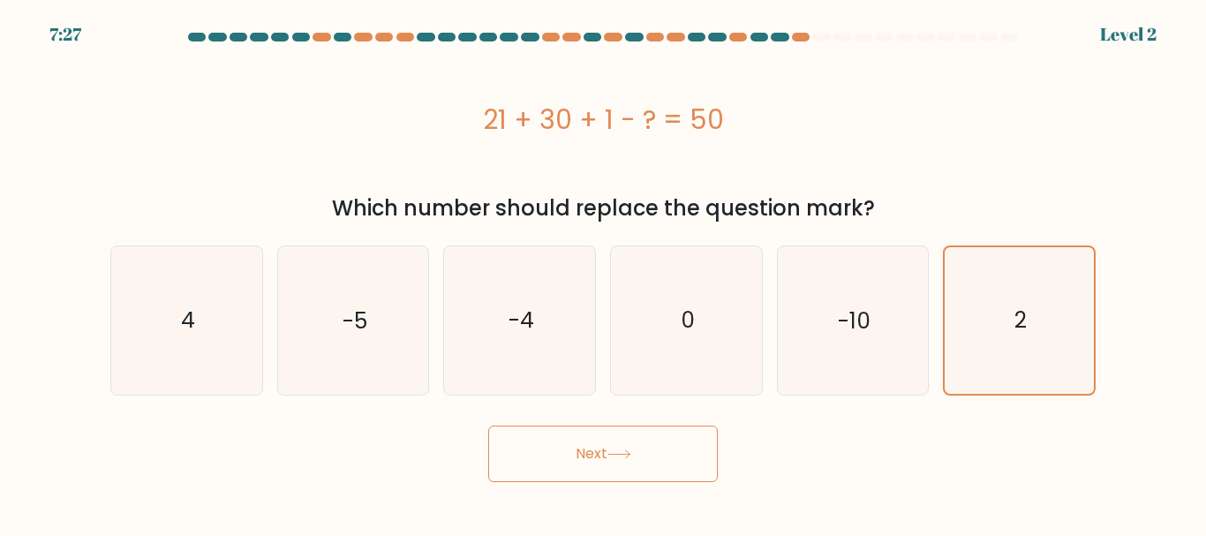
click at [576, 452] on button "Next" at bounding box center [602, 453] width 229 height 56
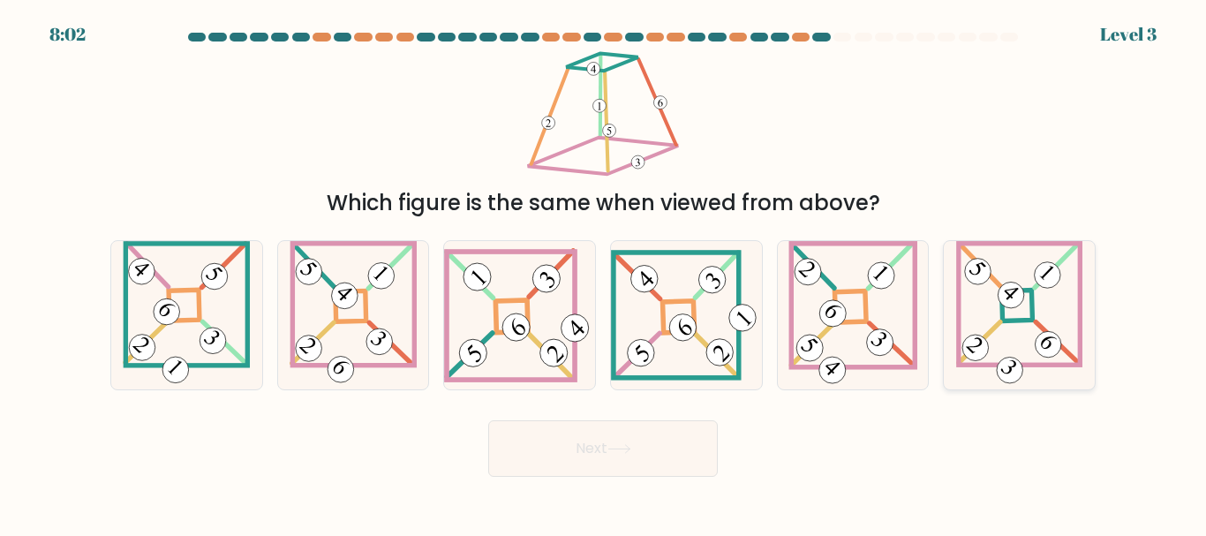
click at [1024, 305] on icon at bounding box center [1019, 314] width 126 height 147
click at [604, 273] on input "f." at bounding box center [603, 270] width 1 height 4
radio input "true"
click at [606, 461] on button "Next" at bounding box center [602, 448] width 229 height 56
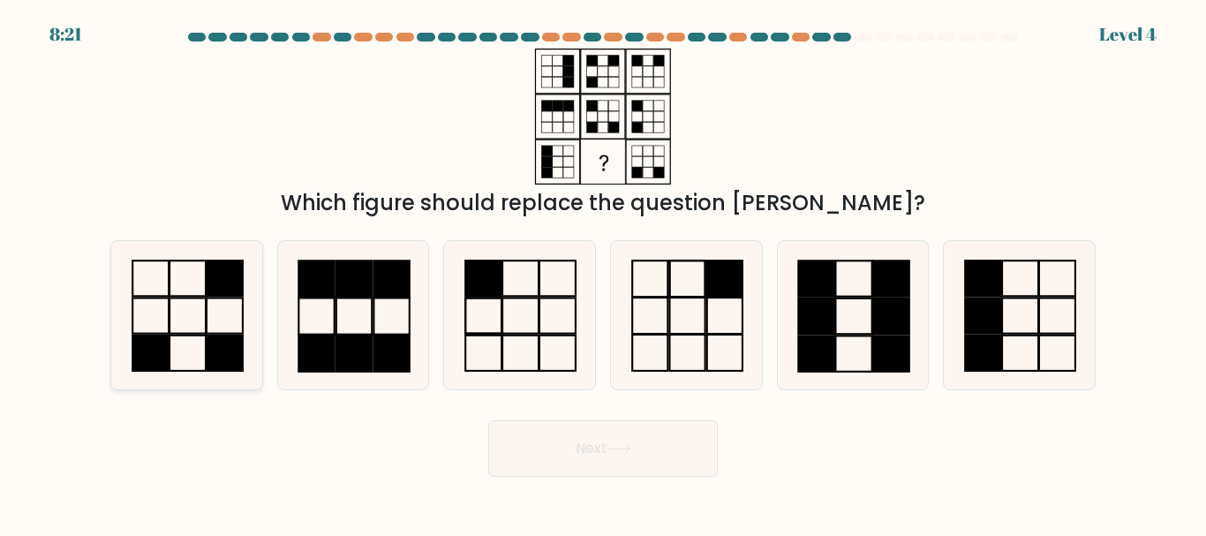
click at [179, 305] on icon at bounding box center [186, 314] width 147 height 147
click at [603, 273] on input "a." at bounding box center [603, 270] width 1 height 4
radio input "true"
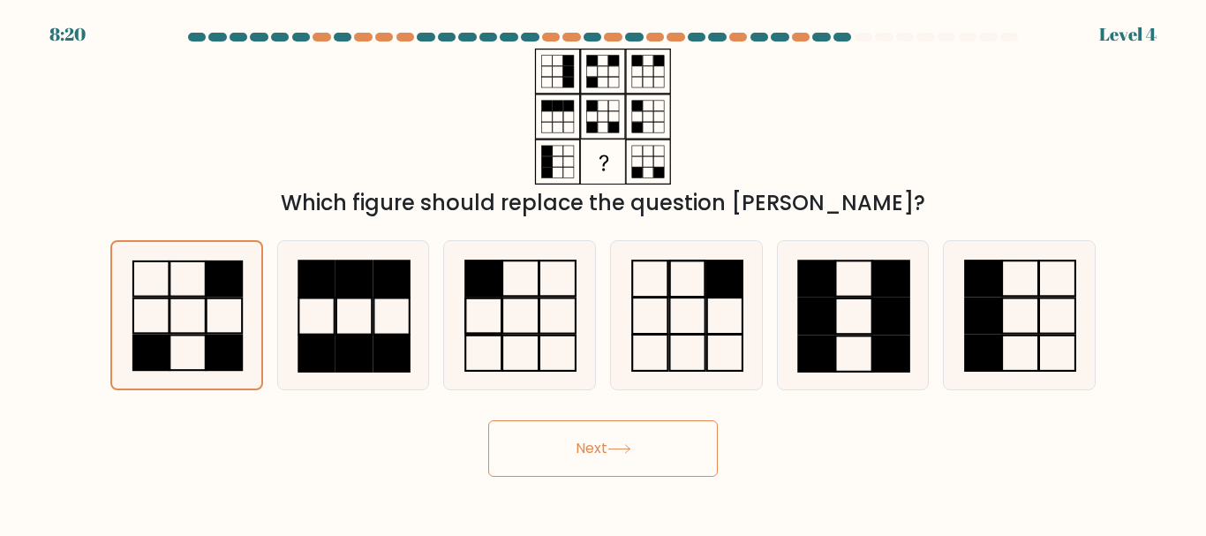
click at [656, 445] on button "Next" at bounding box center [602, 448] width 229 height 56
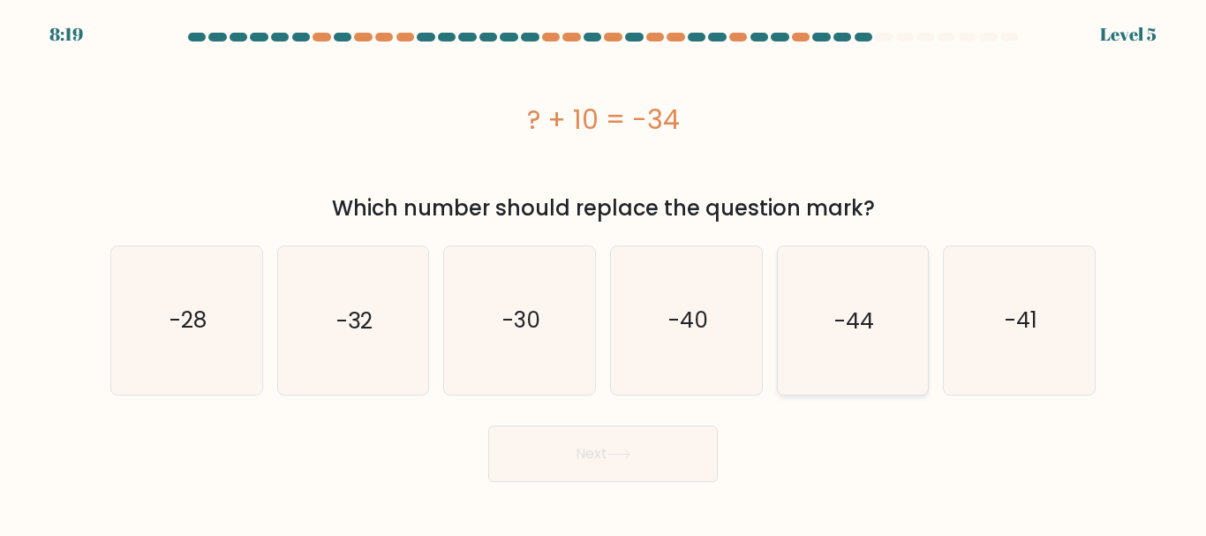
click at [898, 342] on icon "-44" at bounding box center [851, 319] width 147 height 147
click at [604, 273] on input "e. -44" at bounding box center [603, 270] width 1 height 4
radio input "true"
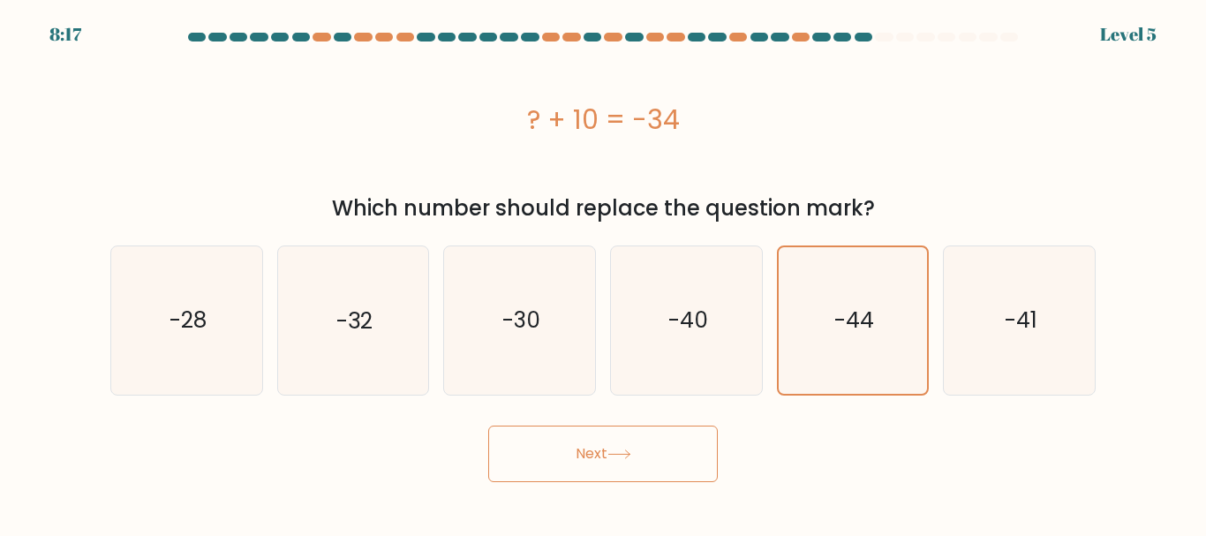
click at [612, 449] on icon at bounding box center [619, 454] width 24 height 10
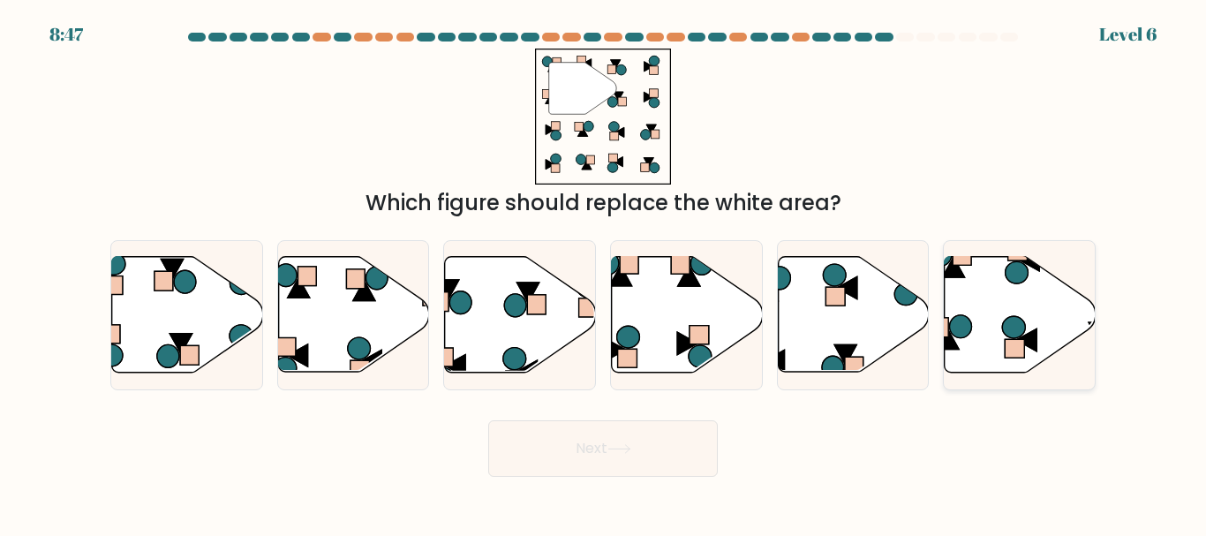
click at [974, 290] on icon at bounding box center [1019, 315] width 151 height 116
click at [604, 273] on input "f." at bounding box center [603, 270] width 1 height 4
radio input "true"
click at [617, 464] on button "Next" at bounding box center [602, 448] width 229 height 56
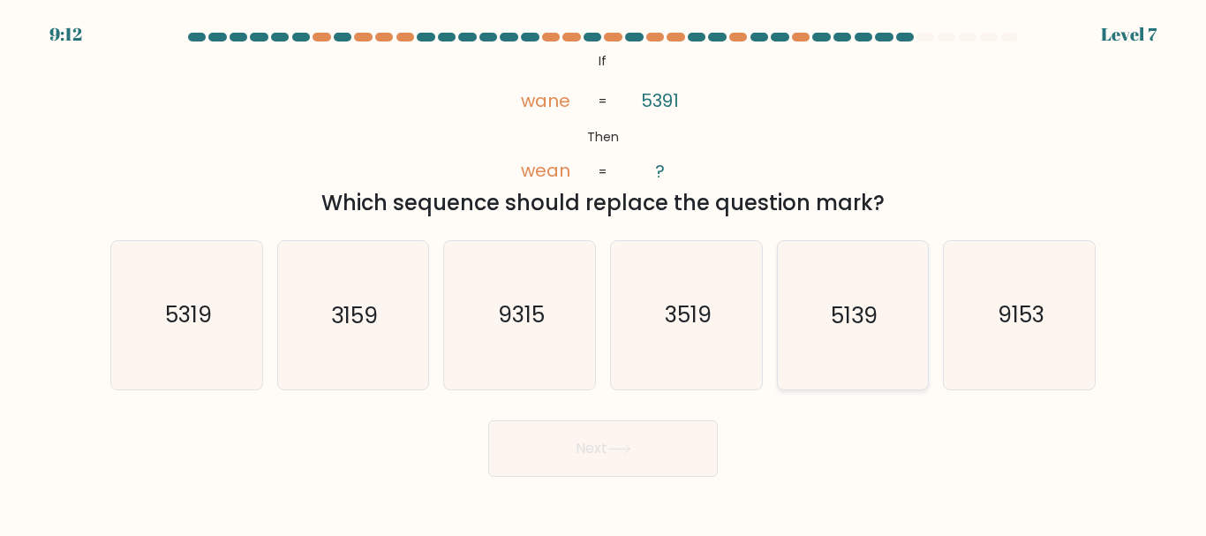
click at [875, 311] on text "5139" at bounding box center [854, 315] width 47 height 31
click at [604, 273] on input "e. 5139" at bounding box center [603, 270] width 1 height 4
radio input "true"
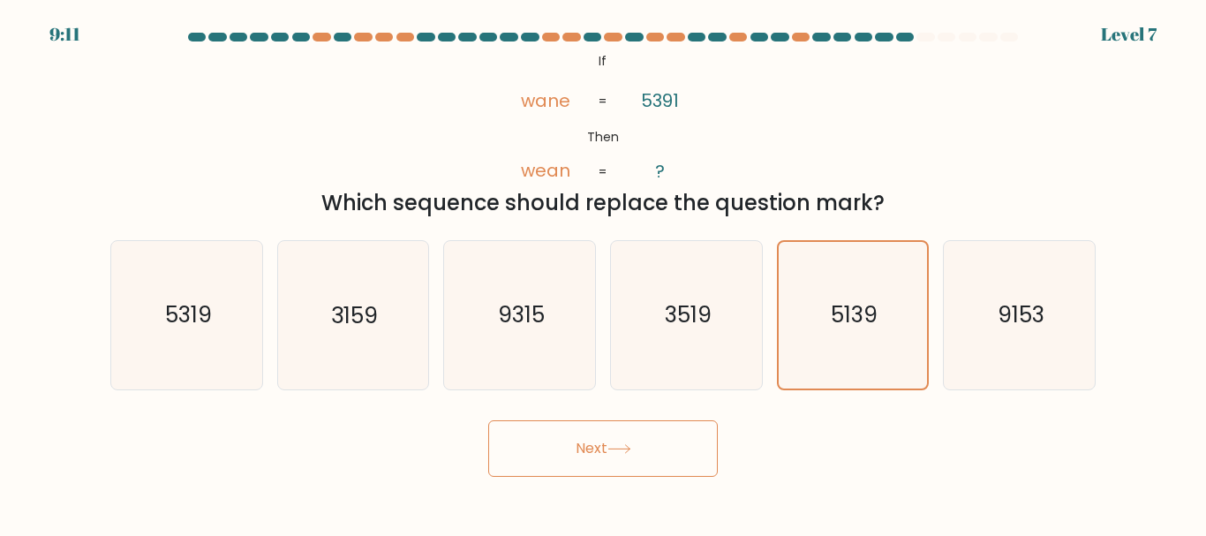
click at [618, 469] on button "Next" at bounding box center [602, 448] width 229 height 56
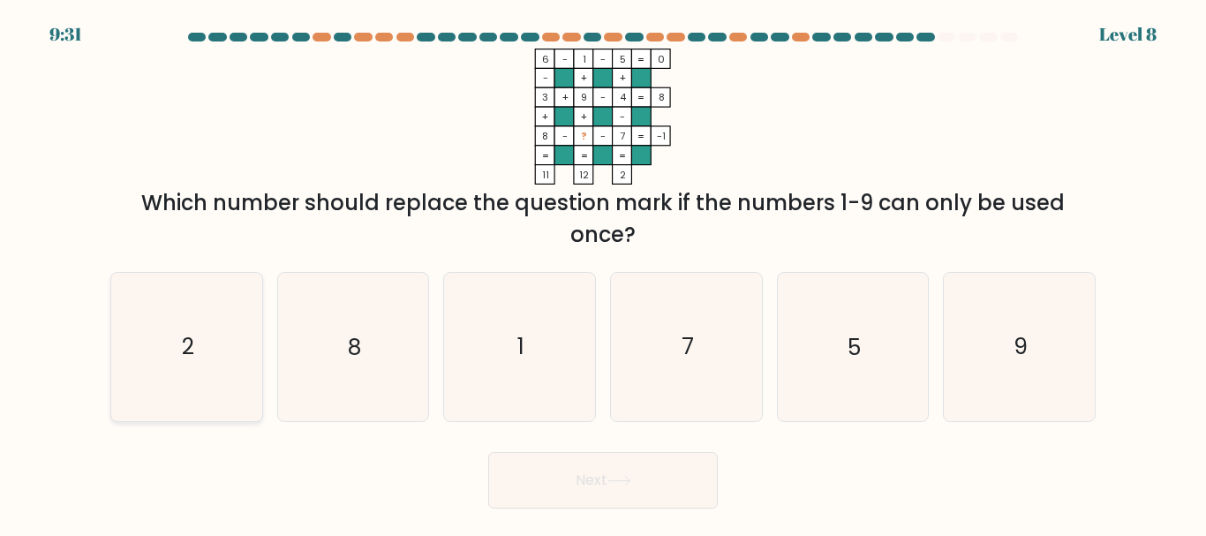
click at [202, 367] on icon "2" at bounding box center [186, 346] width 147 height 147
click at [603, 273] on input "a. 2" at bounding box center [603, 270] width 1 height 4
radio input "true"
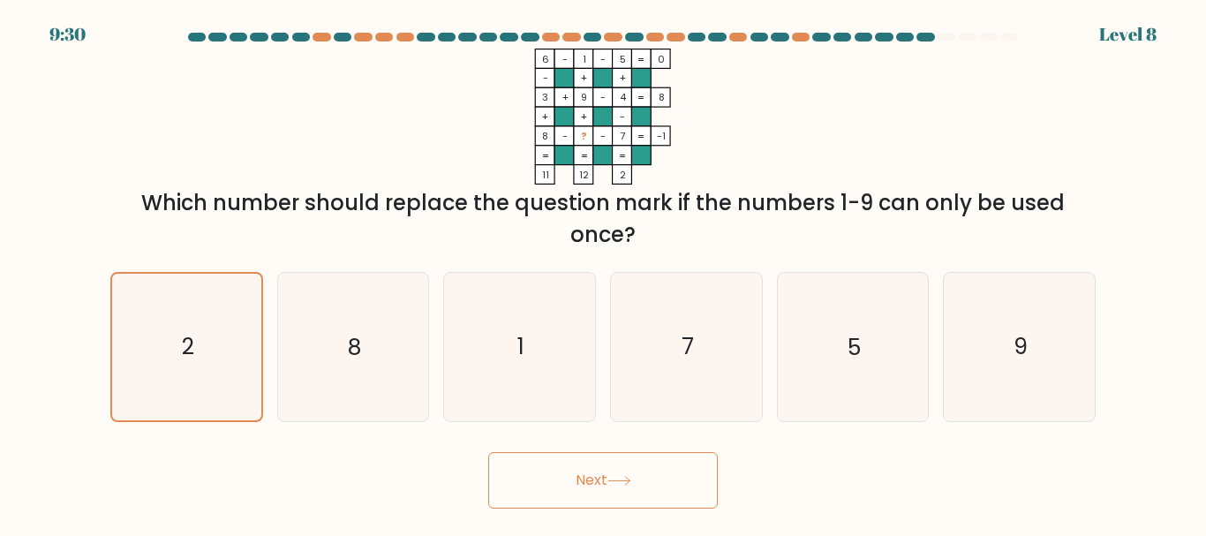
click at [639, 485] on button "Next" at bounding box center [602, 480] width 229 height 56
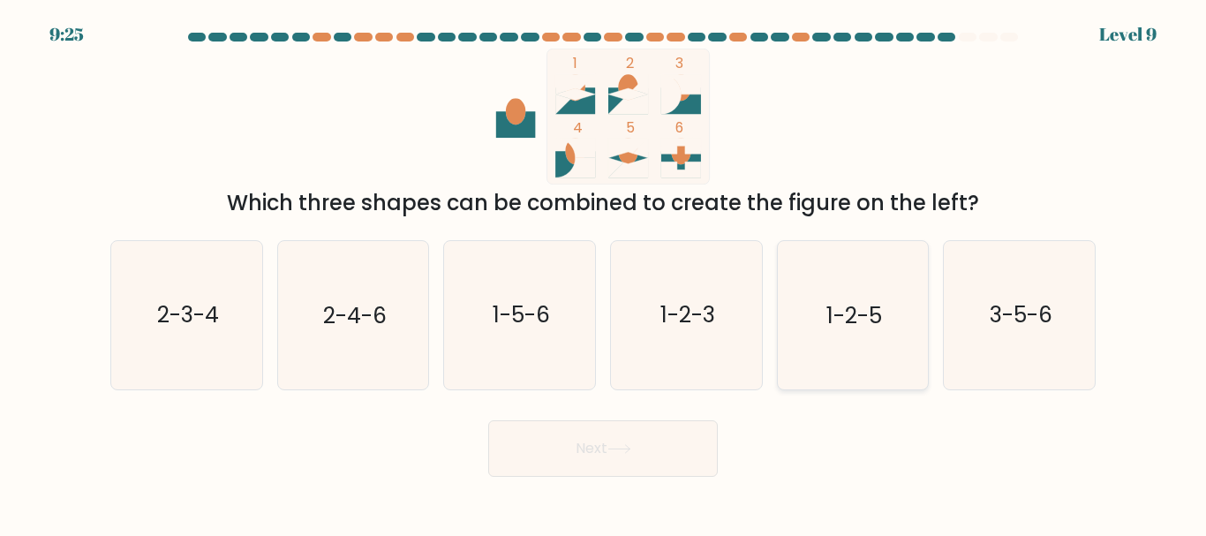
click at [840, 290] on icon "1-2-5" at bounding box center [851, 314] width 147 height 147
click at [604, 273] on input "e. 1-2-5" at bounding box center [603, 270] width 1 height 4
radio input "true"
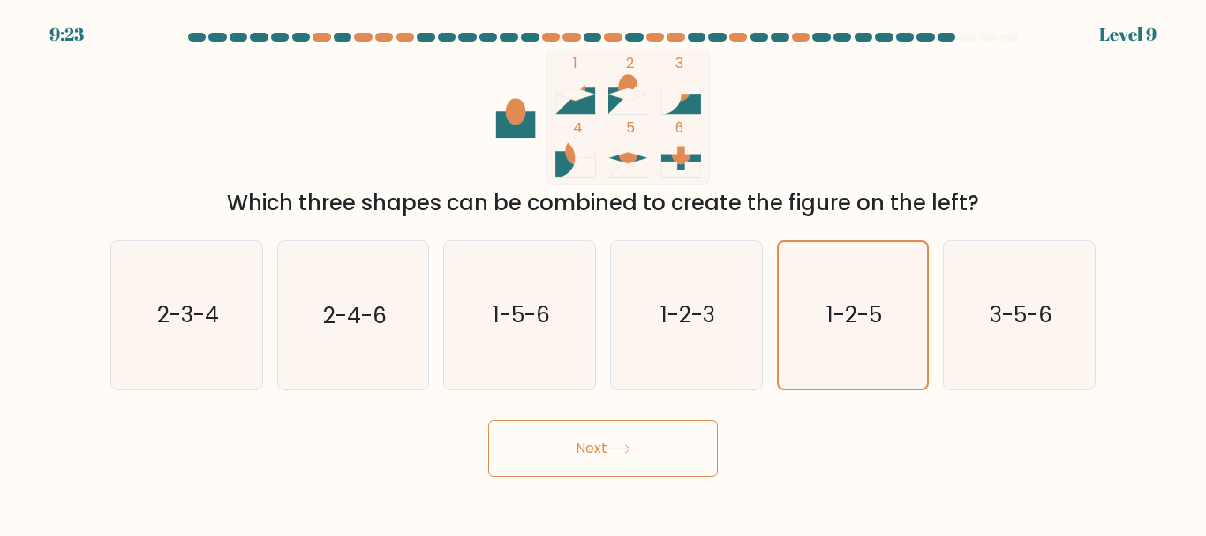
click at [613, 468] on button "Next" at bounding box center [602, 448] width 229 height 56
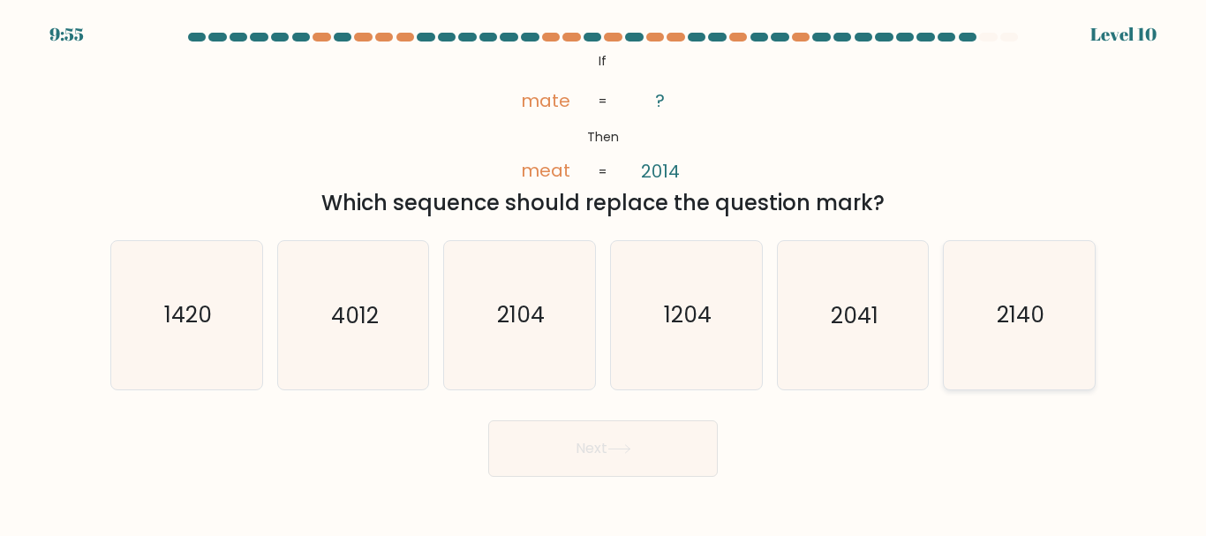
click at [1053, 342] on icon "2140" at bounding box center [1018, 314] width 147 height 147
click at [604, 273] on input "f. 2140" at bounding box center [603, 270] width 1 height 4
radio input "true"
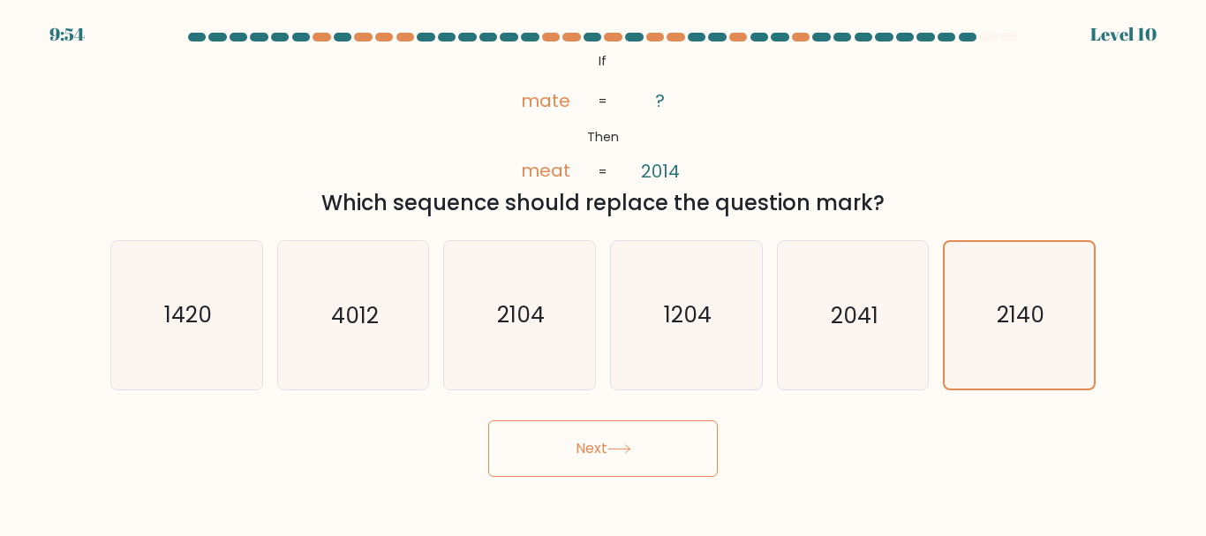
click at [643, 472] on button "Next" at bounding box center [602, 448] width 229 height 56
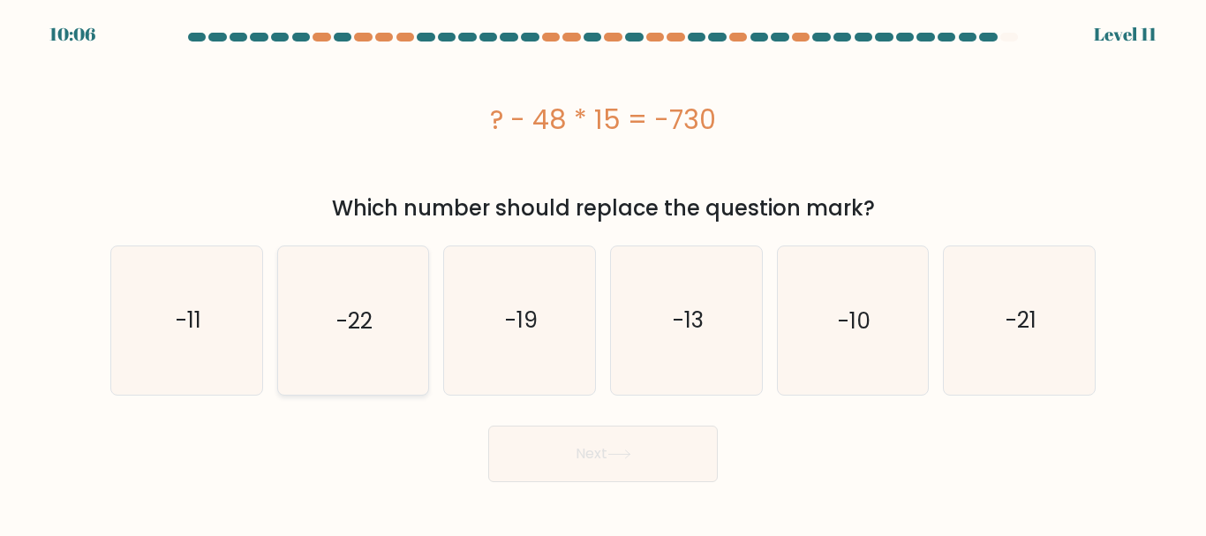
click at [400, 314] on icon "-22" at bounding box center [352, 319] width 147 height 147
click at [603, 273] on input "b. -22" at bounding box center [603, 270] width 1 height 4
radio input "true"
click at [641, 462] on button "Next" at bounding box center [602, 453] width 229 height 56
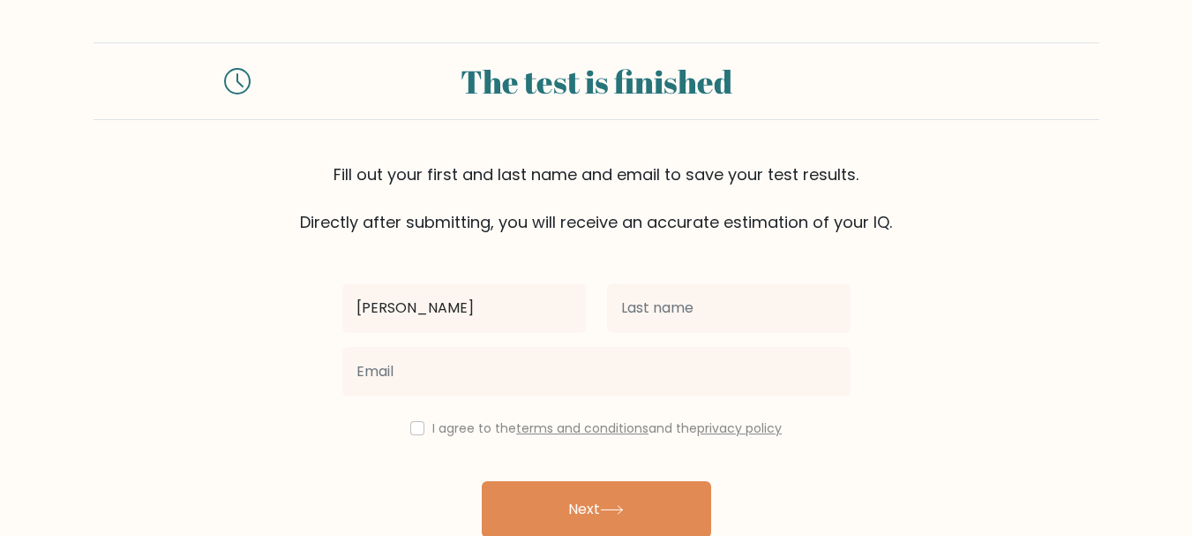
type input "john"
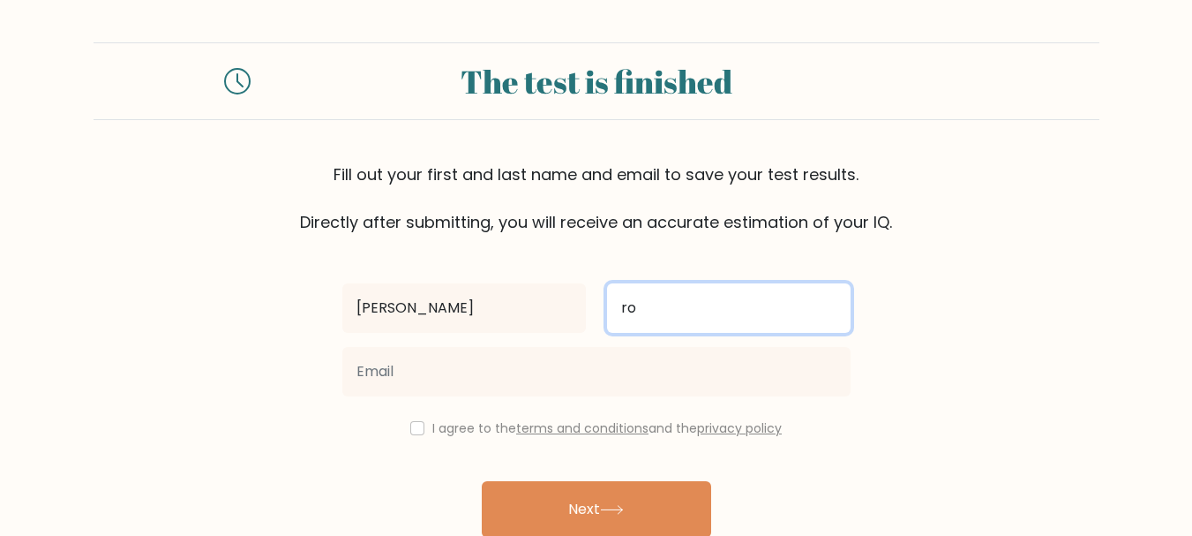
type input "r"
type input "romero"
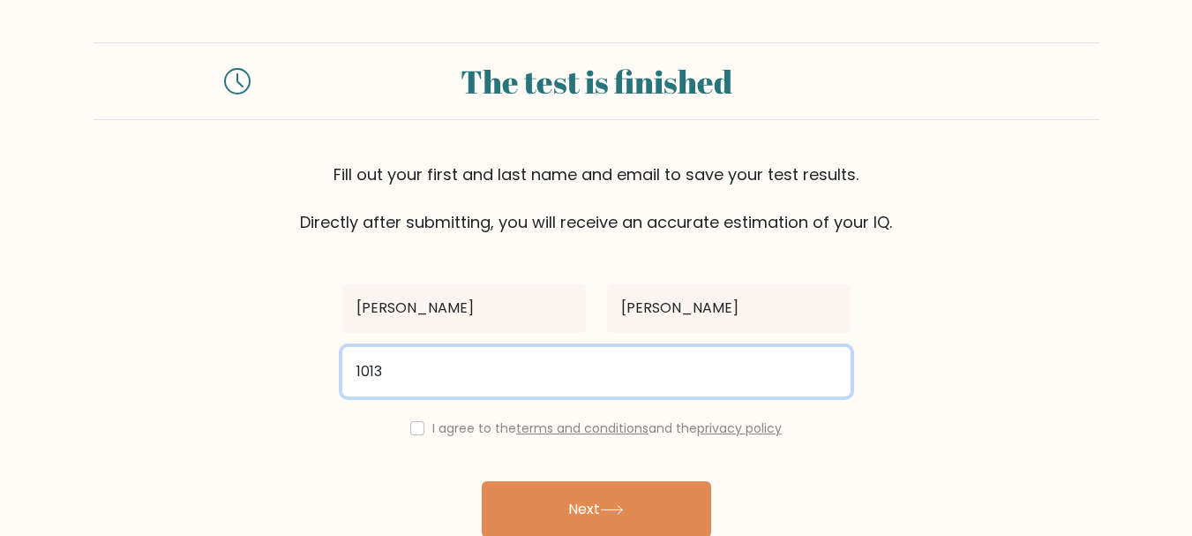
type input "1013johnromero@gmail.com"
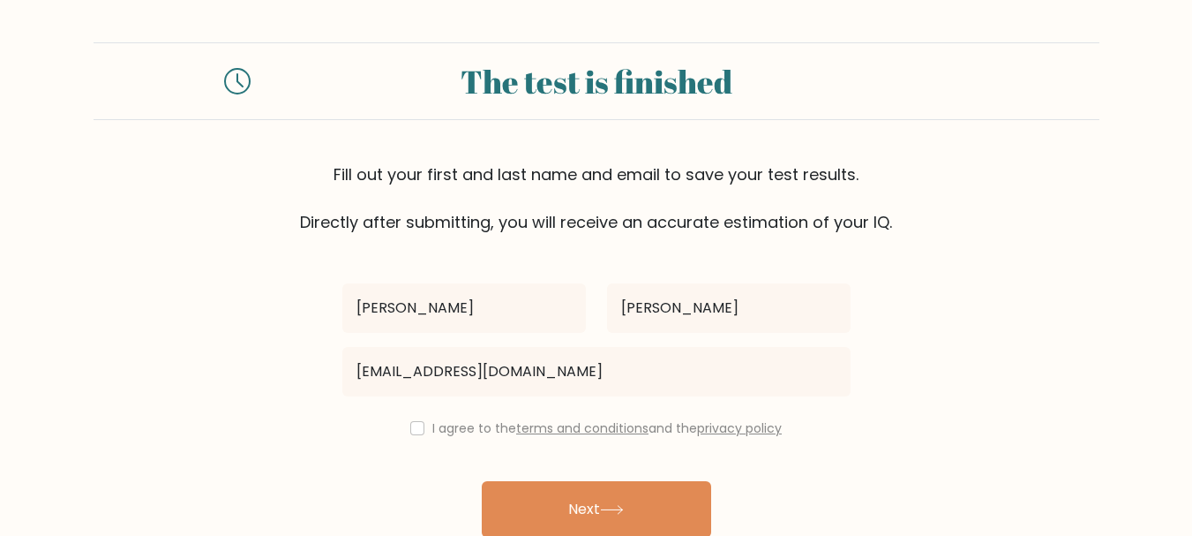
click at [409, 435] on div "I agree to the terms and conditions and the privacy policy" at bounding box center [597, 427] width 530 height 21
click at [418, 431] on input "checkbox" at bounding box center [417, 428] width 14 height 14
checkbox input "true"
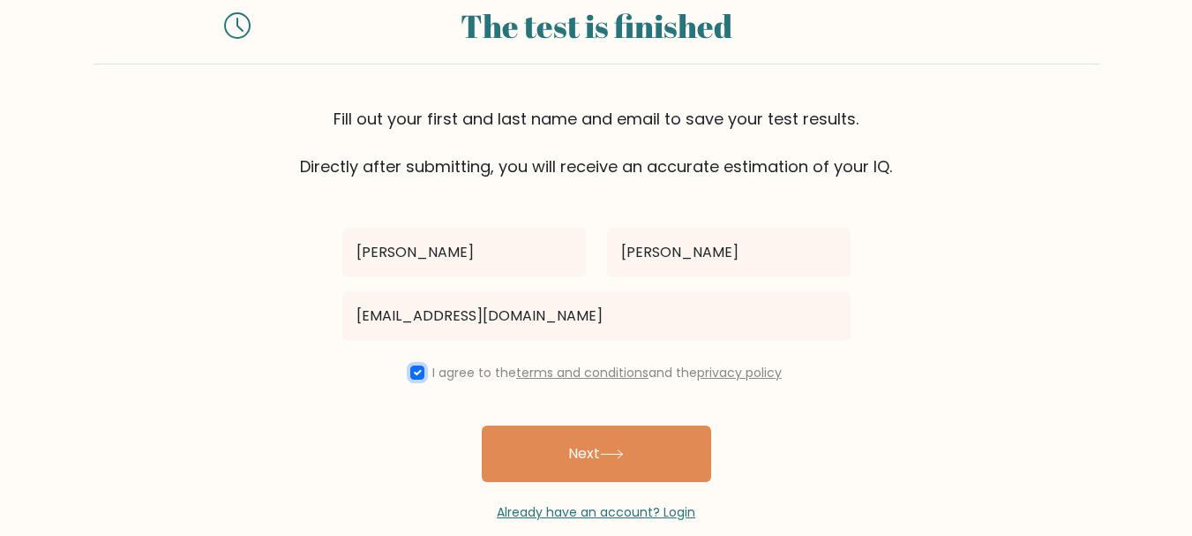
scroll to position [84, 0]
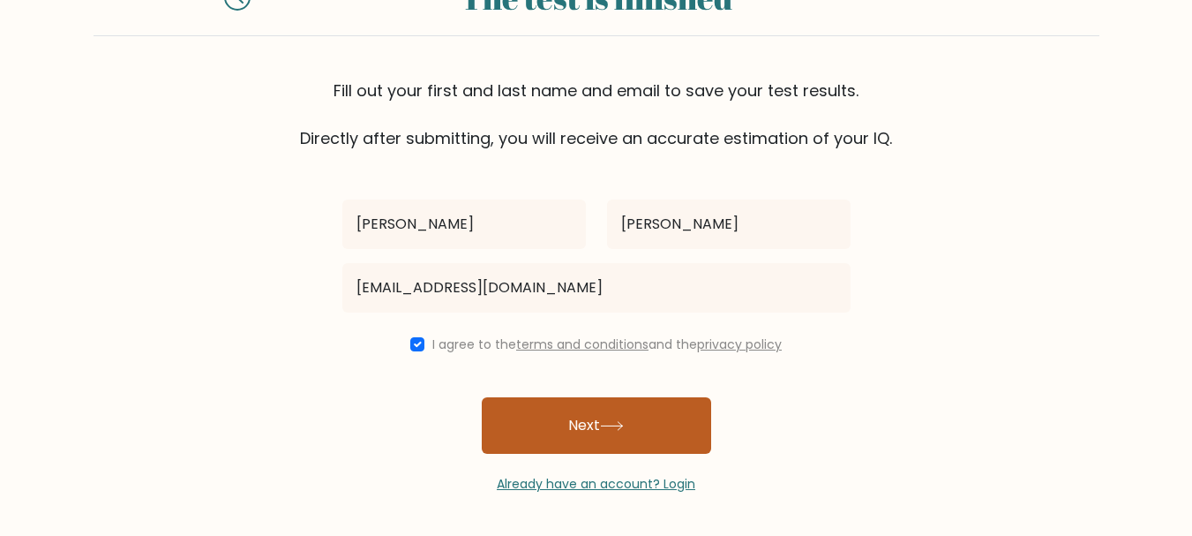
click at [568, 429] on button "Next" at bounding box center [596, 425] width 229 height 56
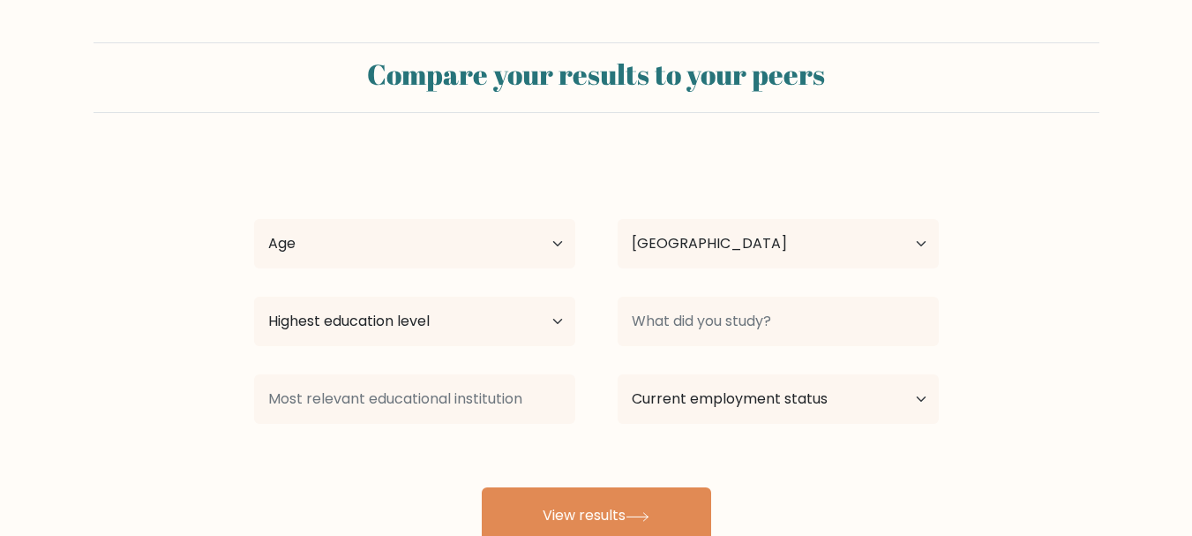
select select "US"
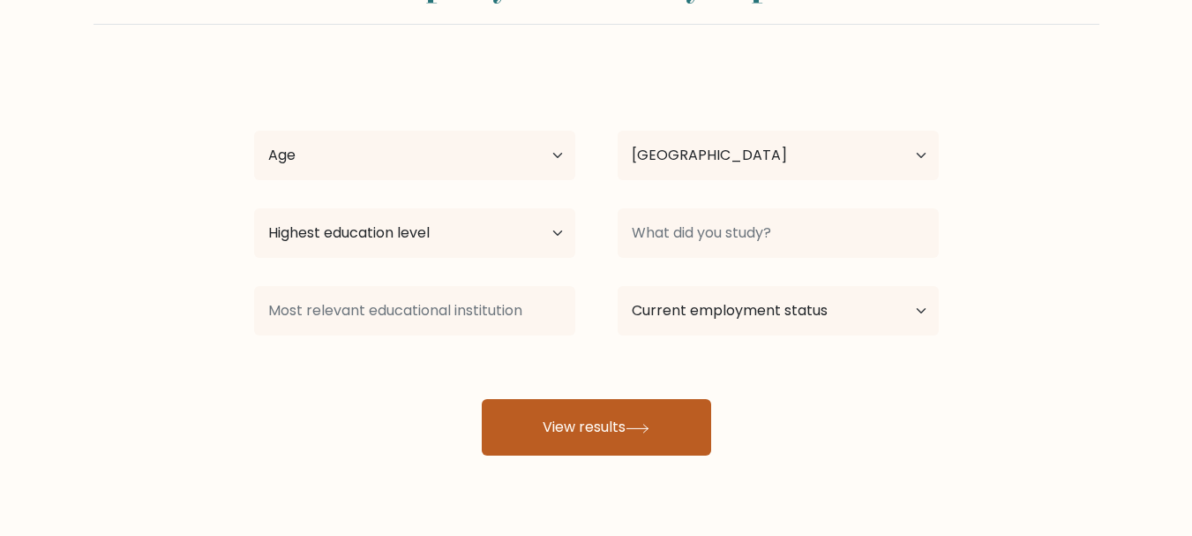
click at [557, 425] on button "View results" at bounding box center [596, 427] width 229 height 56
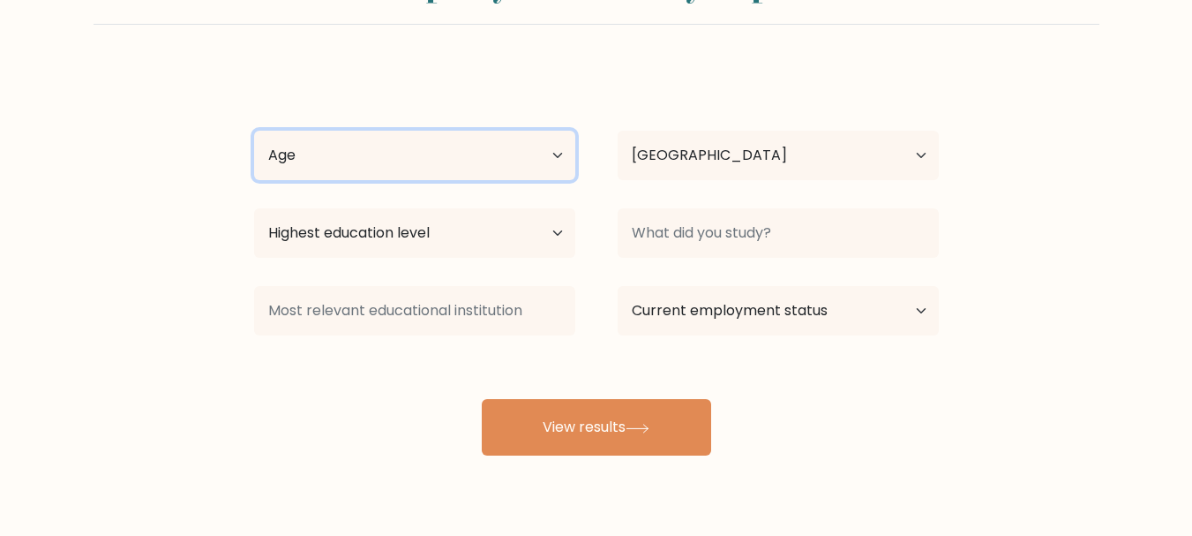
click at [558, 158] on select "Age Under [DEMOGRAPHIC_DATA] [DEMOGRAPHIC_DATA] [DEMOGRAPHIC_DATA] [DEMOGRAPHIC…" at bounding box center [414, 155] width 321 height 49
select select "35_44"
click at [254, 131] on select "Age Under [DEMOGRAPHIC_DATA] [DEMOGRAPHIC_DATA] [DEMOGRAPHIC_DATA] [DEMOGRAPHIC…" at bounding box center [414, 155] width 321 height 49
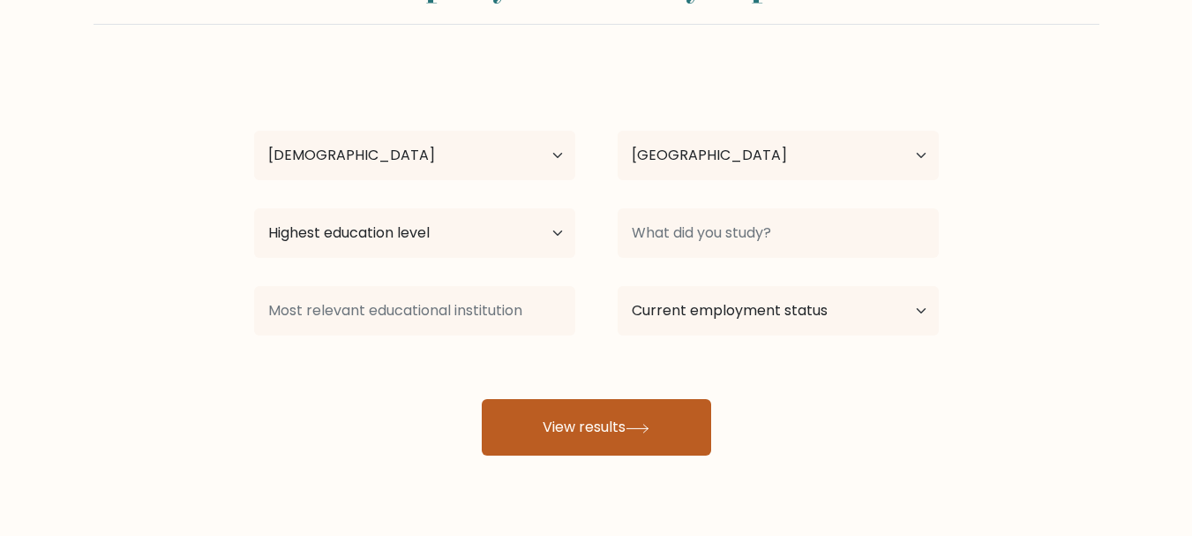
click at [609, 426] on button "View results" at bounding box center [596, 427] width 229 height 56
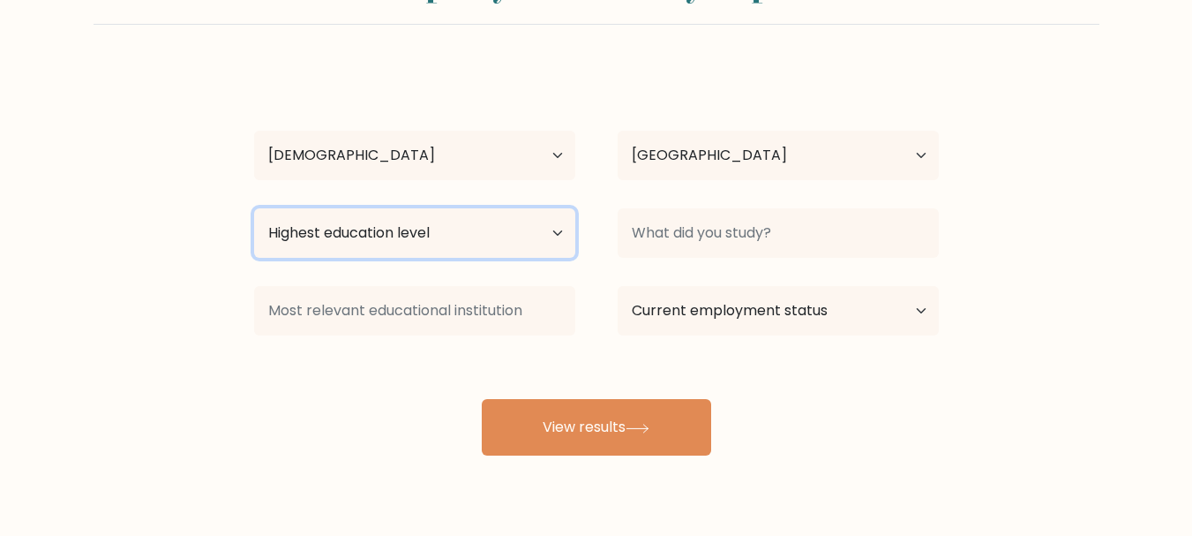
click at [555, 230] on select "Highest education level No schooling Primary Lower Secondary Upper Secondary Oc…" at bounding box center [414, 232] width 321 height 49
click at [254, 208] on select "Highest education level No schooling Primary Lower Secondary Upper Secondary Oc…" at bounding box center [414, 232] width 321 height 49
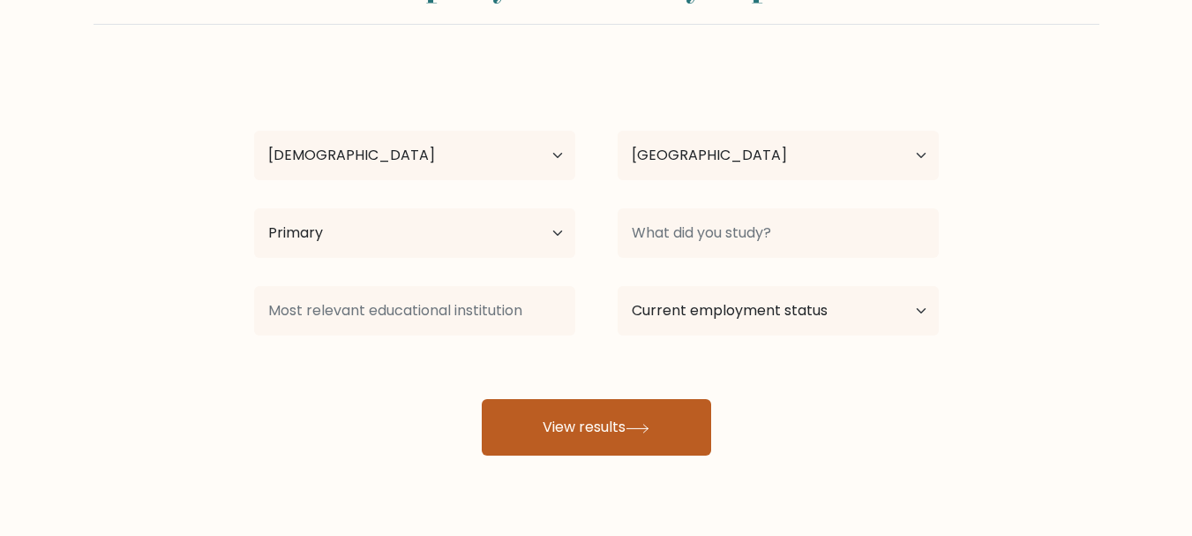
click at [596, 426] on button "View results" at bounding box center [596, 427] width 229 height 56
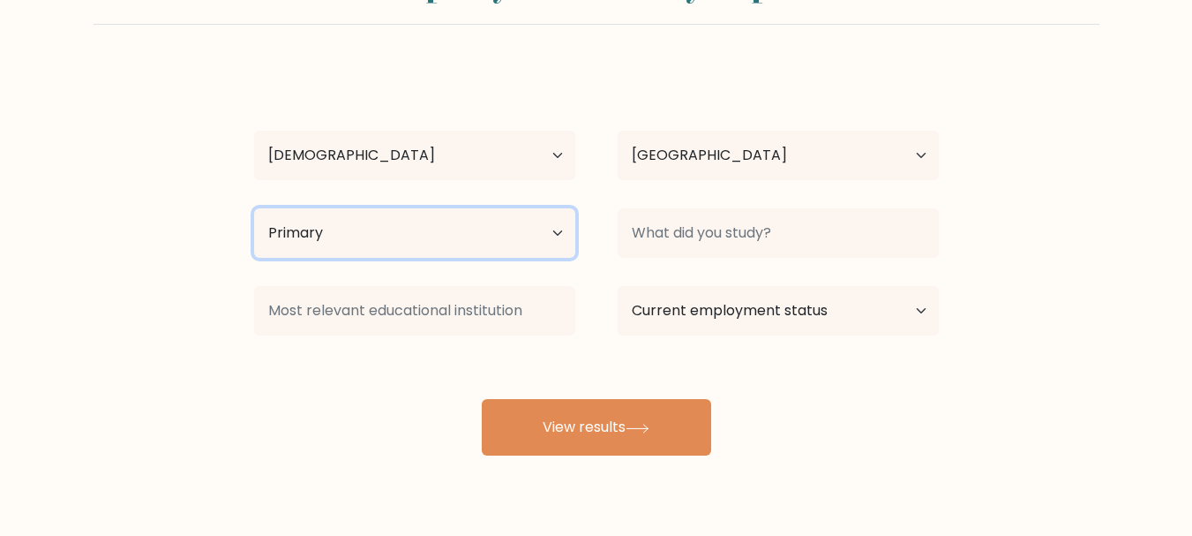
click at [557, 231] on select "Highest education level No schooling Primary Lower Secondary Upper Secondary Oc…" at bounding box center [414, 232] width 321 height 49
select select "no_schooling"
click at [254, 208] on select "Highest education level No schooling Primary Lower Secondary Upper Secondary Oc…" at bounding box center [414, 232] width 321 height 49
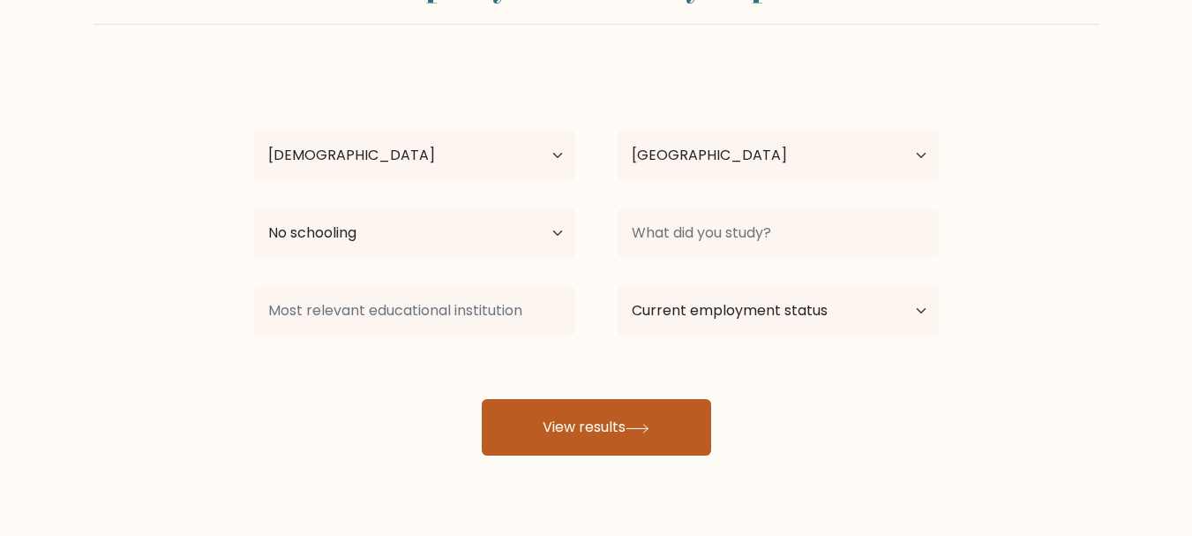
click at [604, 430] on button "View results" at bounding box center [596, 427] width 229 height 56
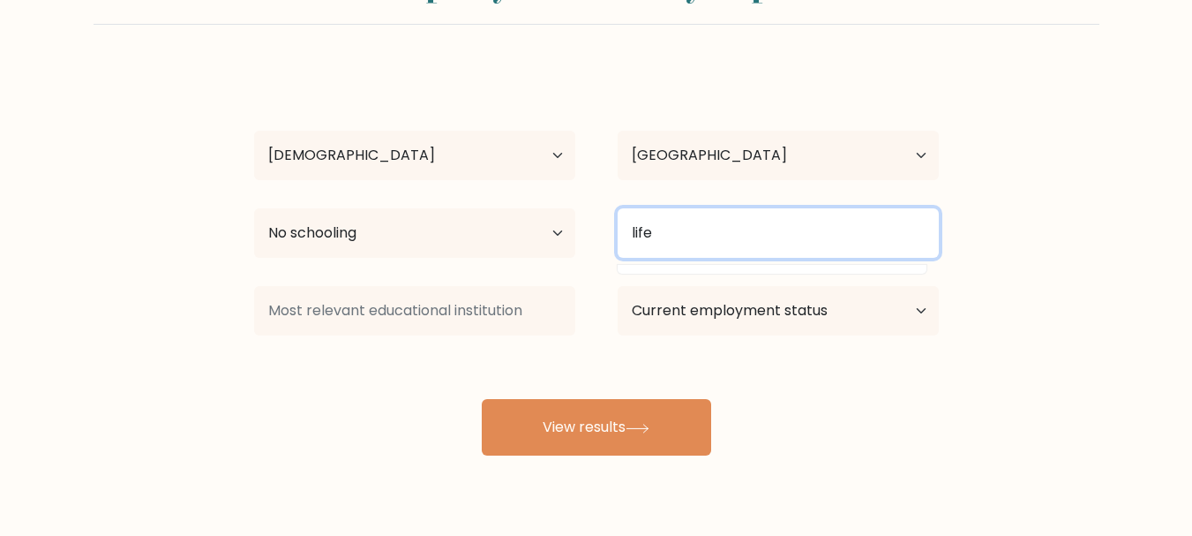
type input "life"
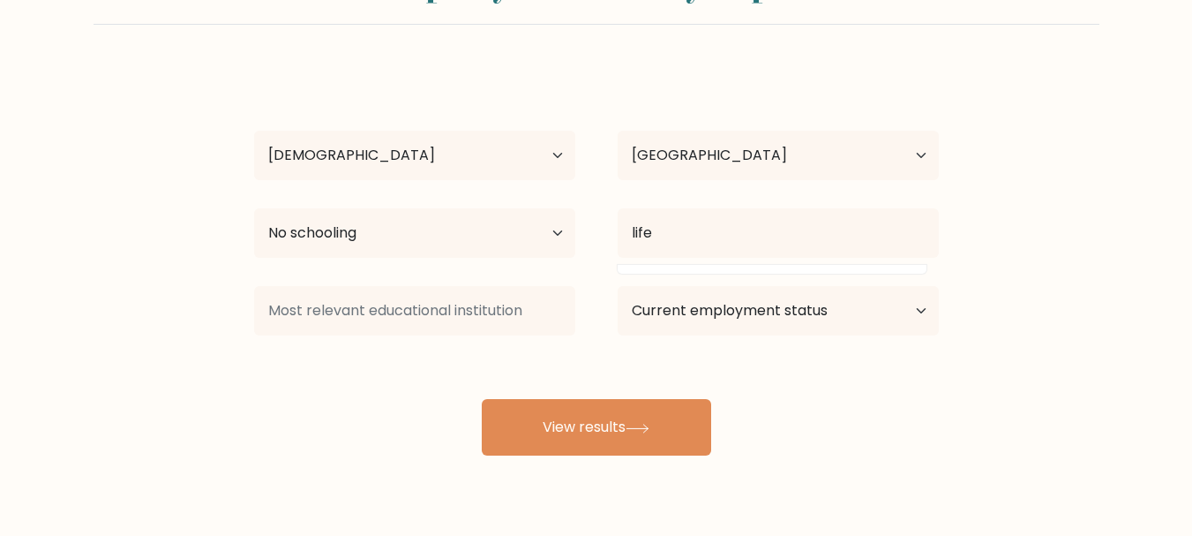
click at [1072, 222] on form "Compare your results to your peers john romero Age Under 18 years old 18-24 yea…" at bounding box center [596, 204] width 1192 height 501
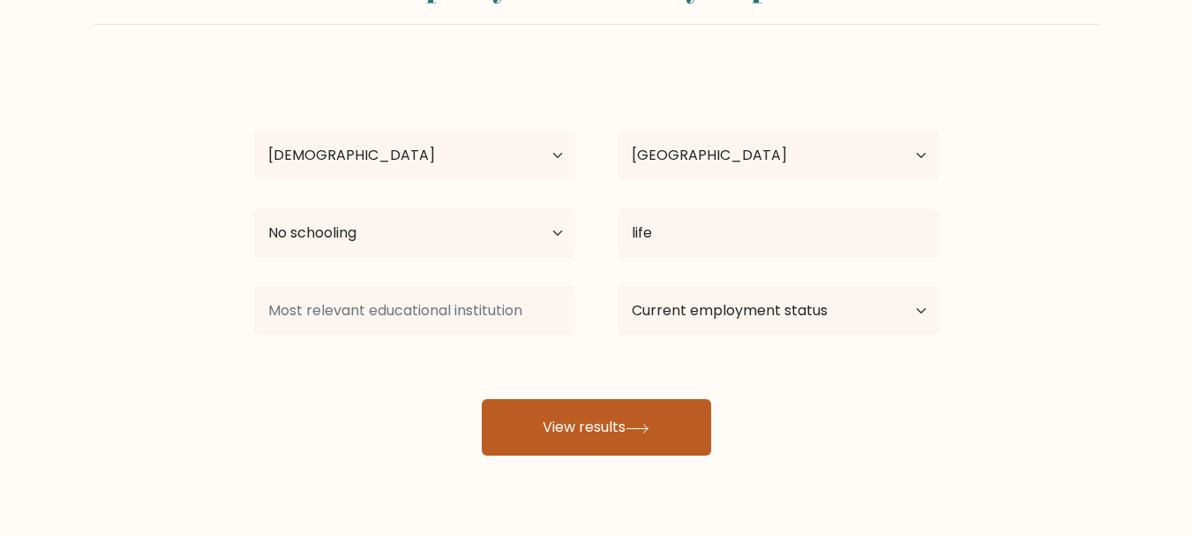
click at [658, 415] on button "View results" at bounding box center [596, 427] width 229 height 56
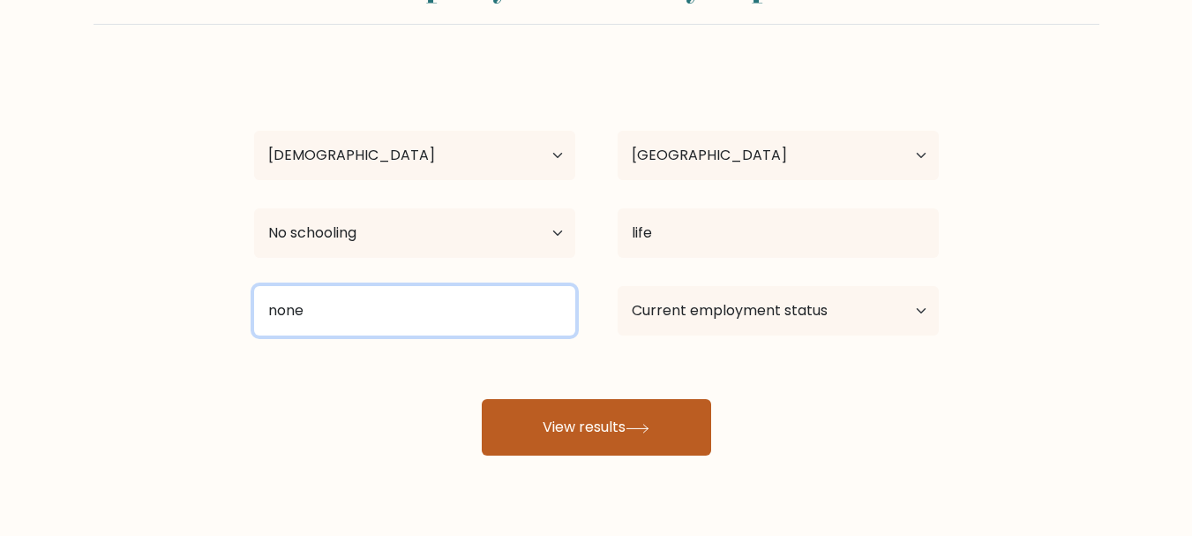
type input "none"
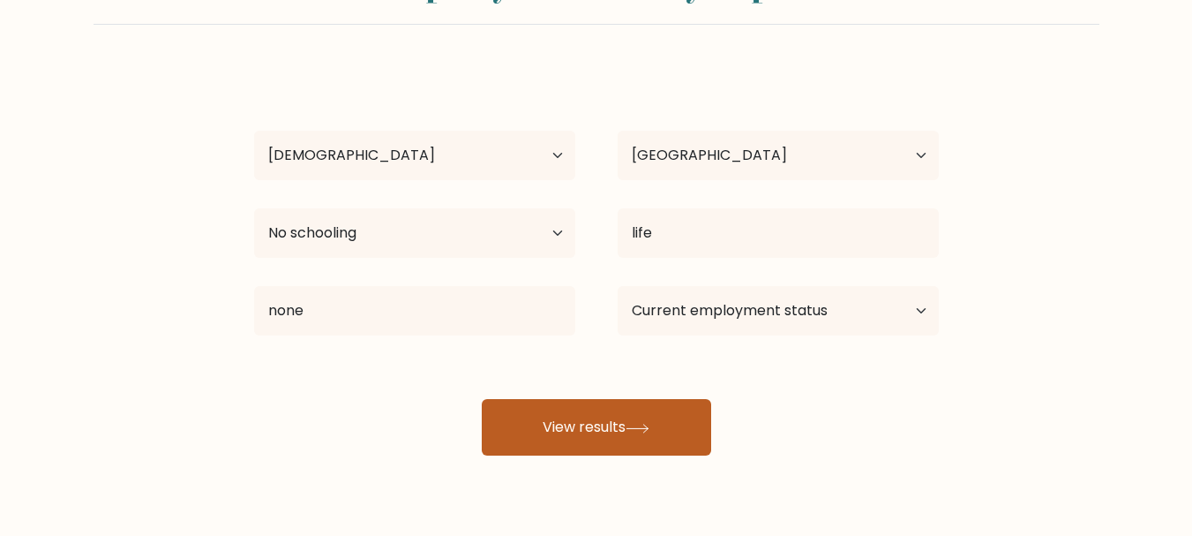
click at [631, 431] on icon at bounding box center [638, 429] width 24 height 10
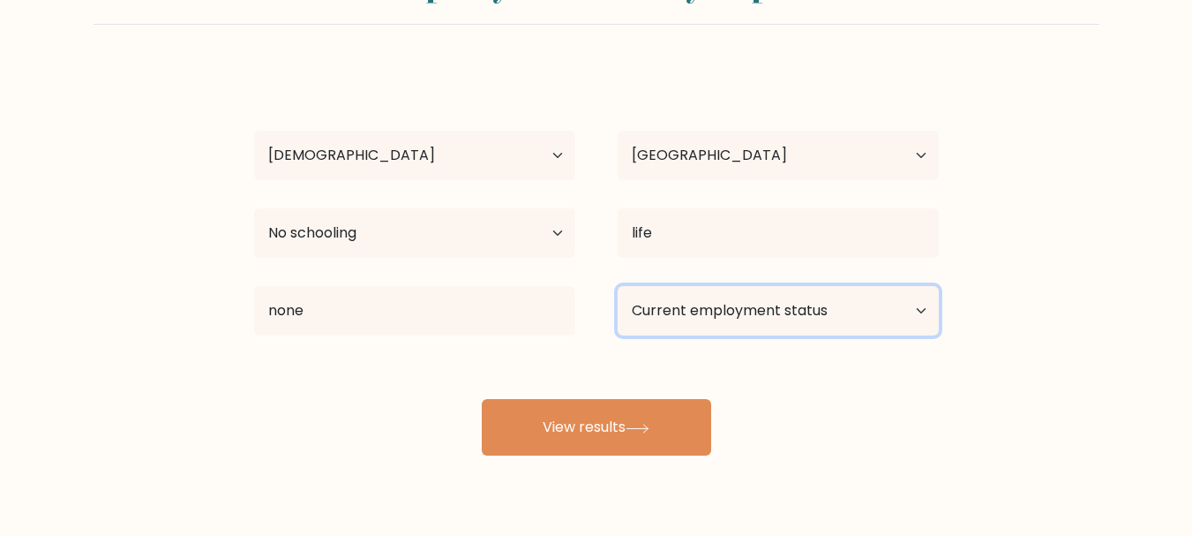
click at [923, 306] on select "Current employment status Employed Student Retired Other / prefer not to answer" at bounding box center [778, 310] width 321 height 49
select select "employed"
click at [618, 286] on select "Current employment status Employed Student Retired Other / prefer not to answer" at bounding box center [778, 310] width 321 height 49
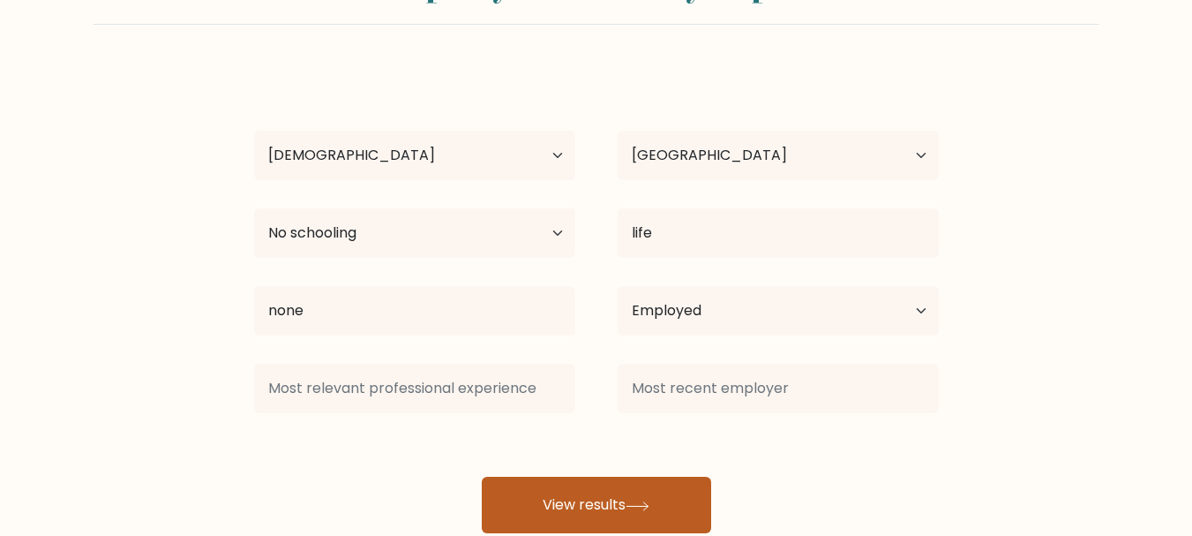
click at [619, 490] on button "View results" at bounding box center [596, 505] width 229 height 56
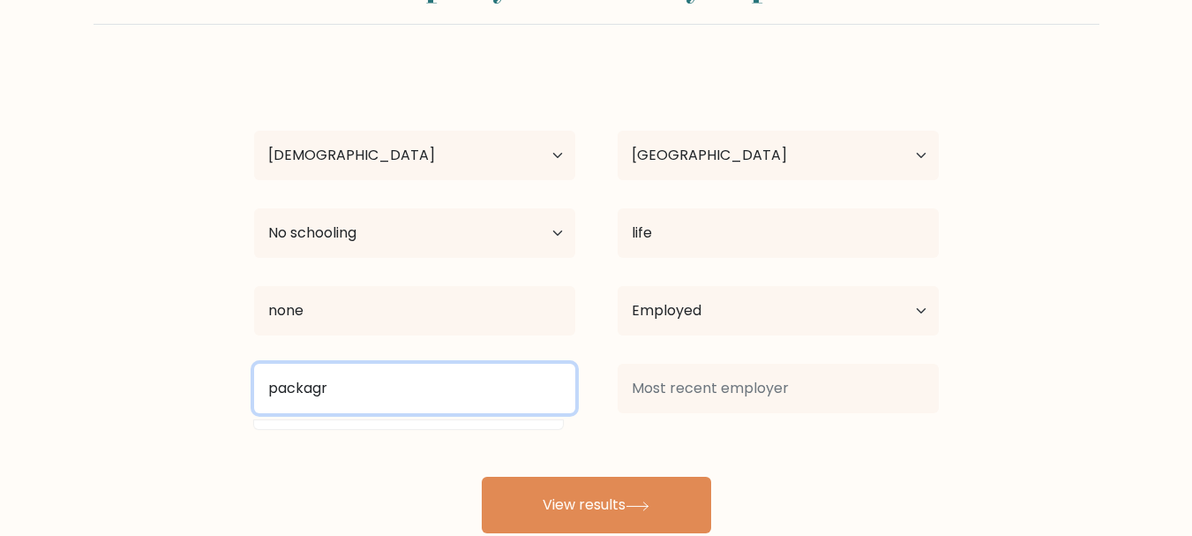
type input "packagr"
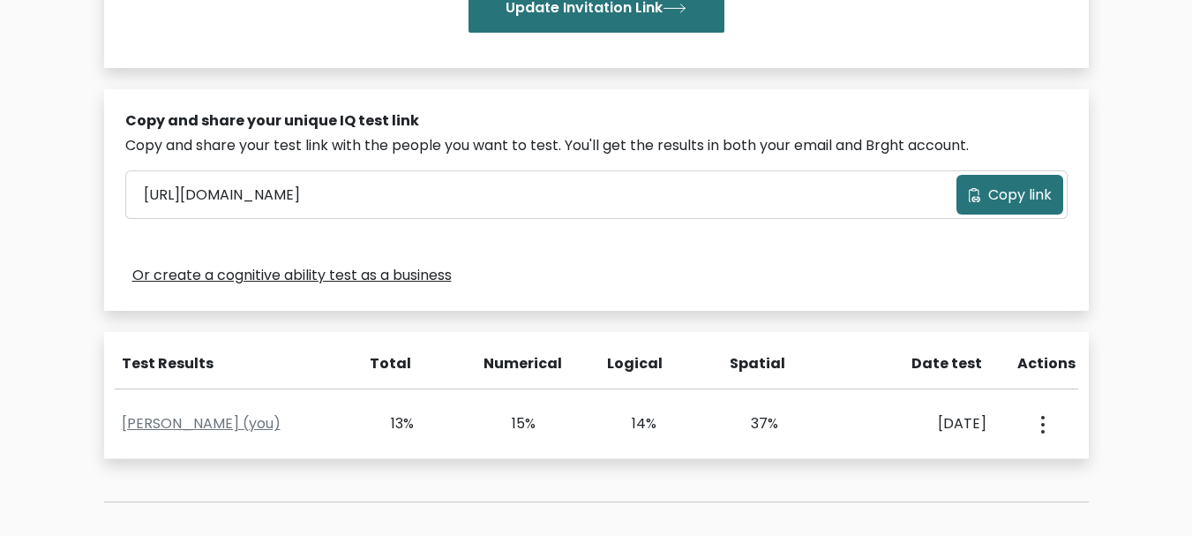
scroll to position [670, 0]
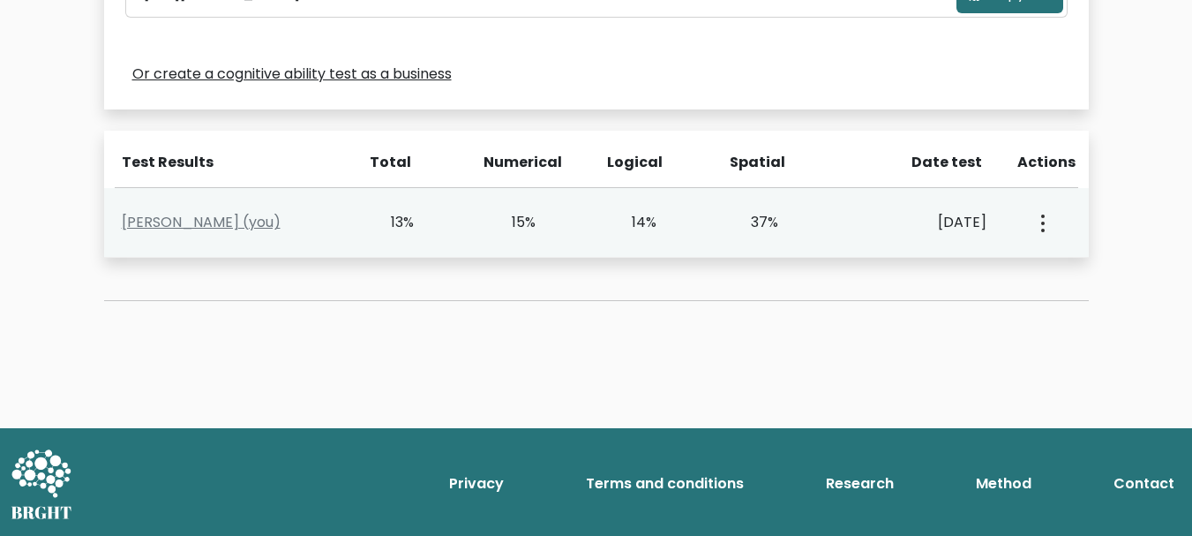
click at [1047, 225] on button "button" at bounding box center [1041, 222] width 14 height 55
click at [1099, 275] on link "View Profile" at bounding box center [1104, 273] width 139 height 28
click at [1055, 227] on div "View Profile" at bounding box center [1041, 222] width 60 height 55
click at [1046, 224] on button "button" at bounding box center [1041, 222] width 14 height 55
click at [1088, 275] on link "View Profile" at bounding box center [1104, 273] width 139 height 28
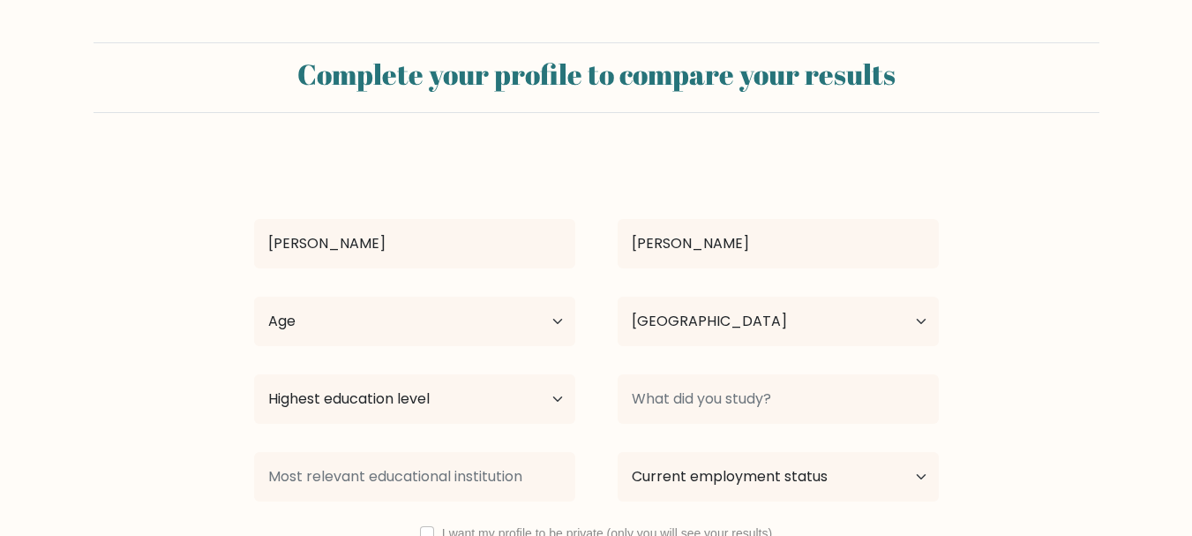
select select "US"
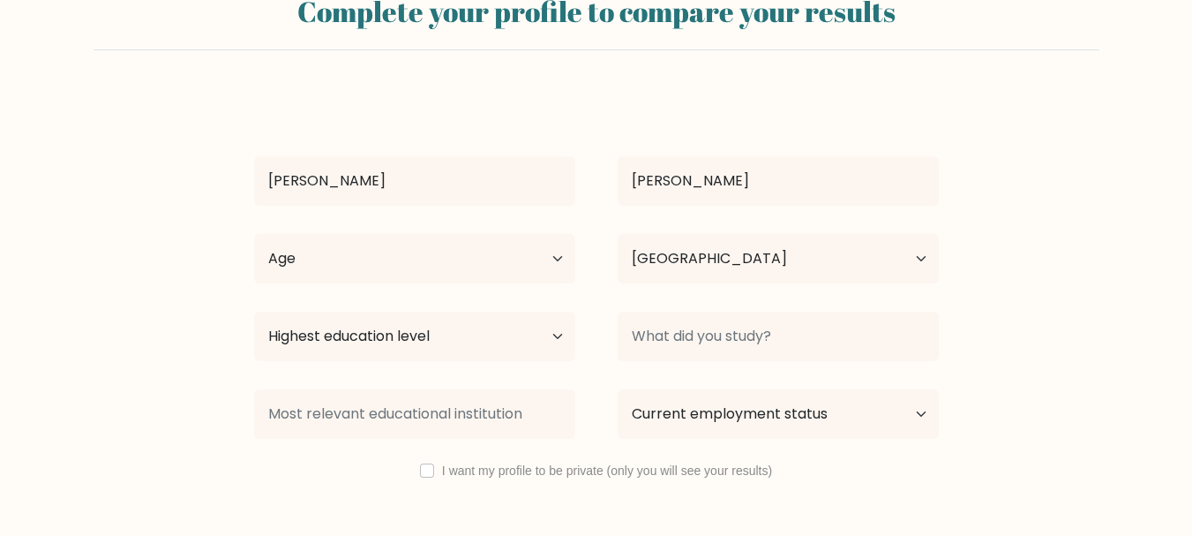
scroll to position [133, 0]
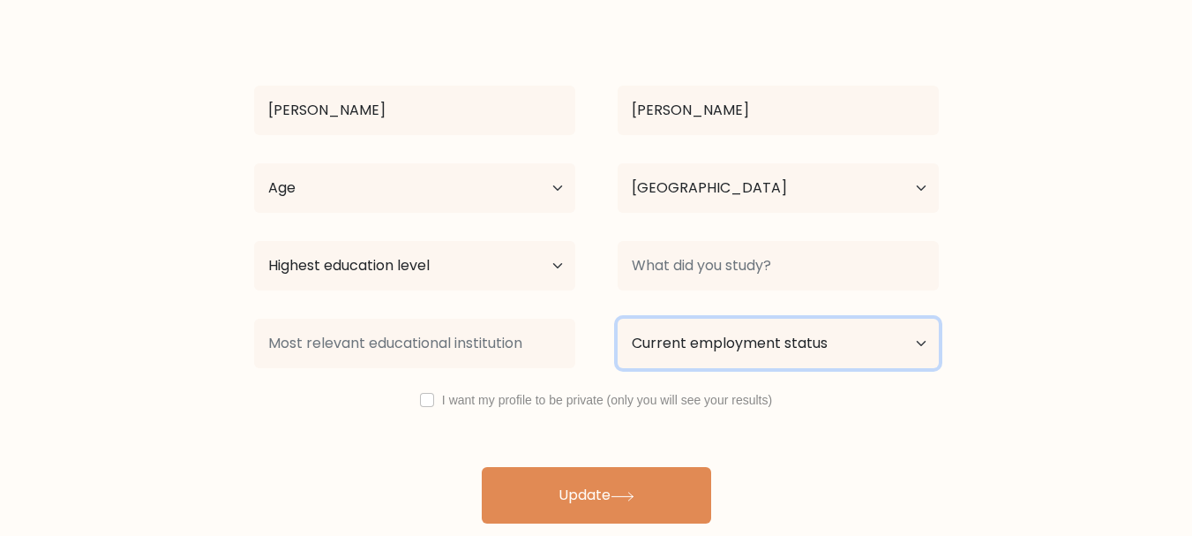
click at [911, 339] on select "Current employment status Employed Student Retired Other / prefer not to answer" at bounding box center [778, 343] width 321 height 49
select select "employed"
click at [618, 319] on select "Current employment status Employed Student Retired Other / prefer not to answer" at bounding box center [778, 343] width 321 height 49
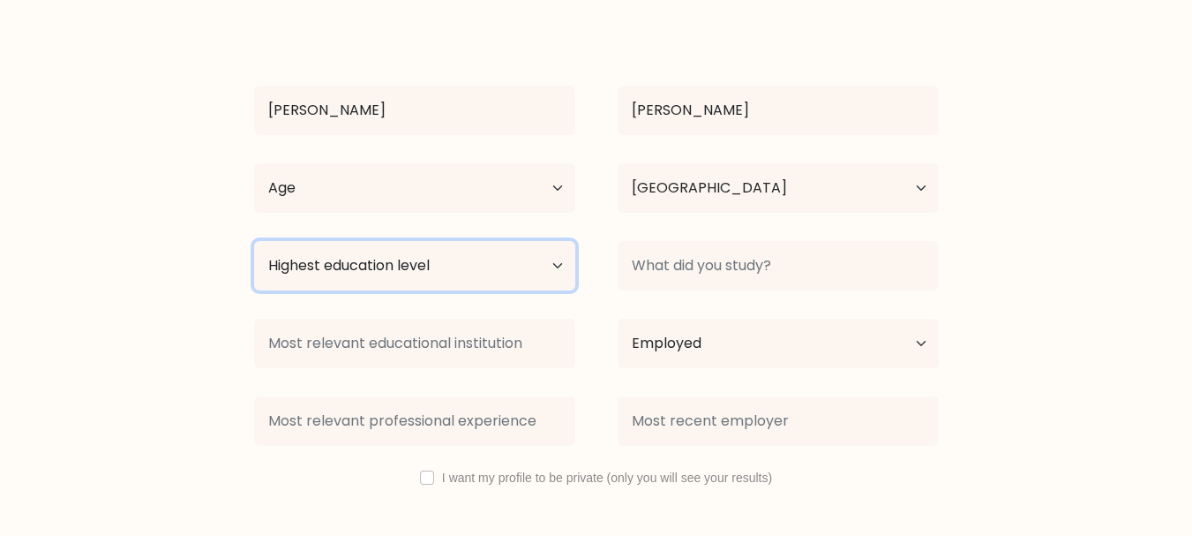
click at [558, 267] on select "Highest education level No schooling Primary Lower Secondary Upper Secondary Oc…" at bounding box center [414, 265] width 321 height 49
click at [254, 241] on select "Highest education level No schooling Primary Lower Secondary Upper Secondary Oc…" at bounding box center [414, 265] width 321 height 49
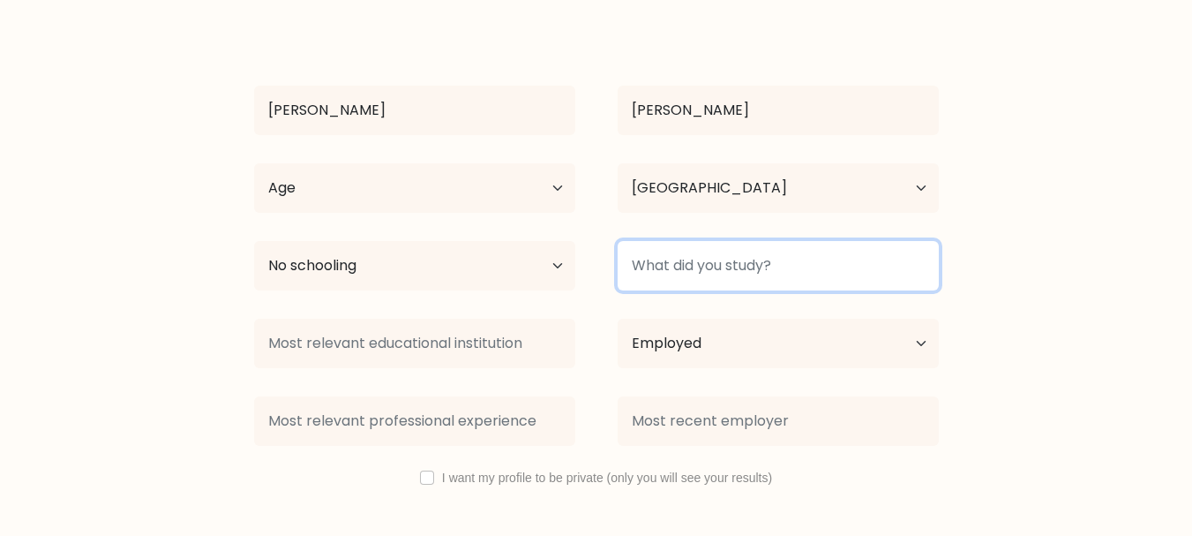
click at [779, 270] on input at bounding box center [778, 265] width 321 height 49
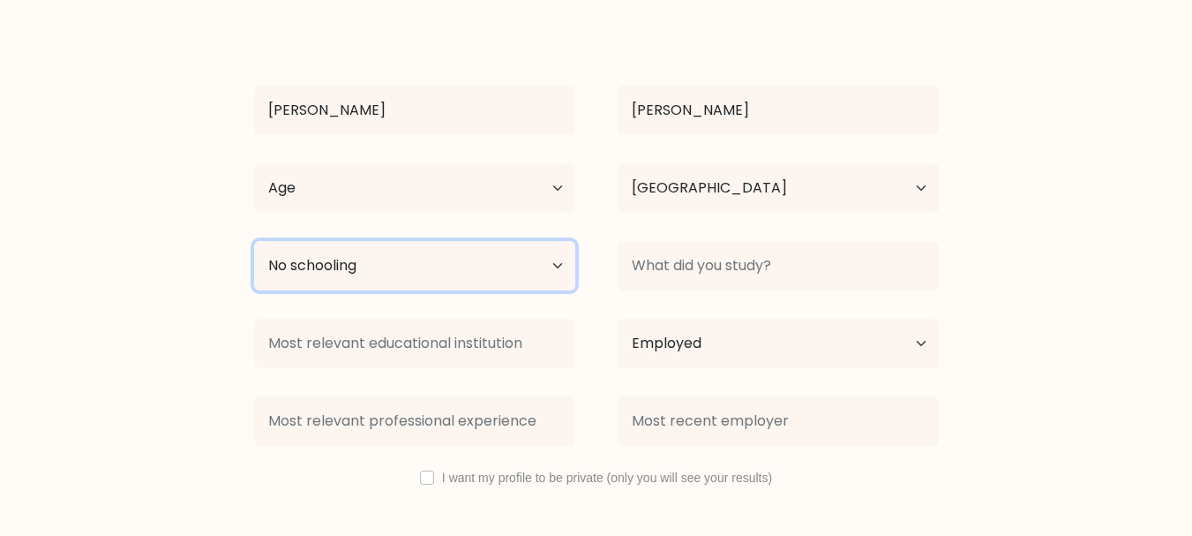
click at [553, 266] on select "Highest education level No schooling Primary Lower Secondary Upper Secondary Oc…" at bounding box center [414, 265] width 321 height 49
select select "occupation_specific"
click at [254, 241] on select "Highest education level No schooling Primary Lower Secondary Upper Secondary Oc…" at bounding box center [414, 265] width 321 height 49
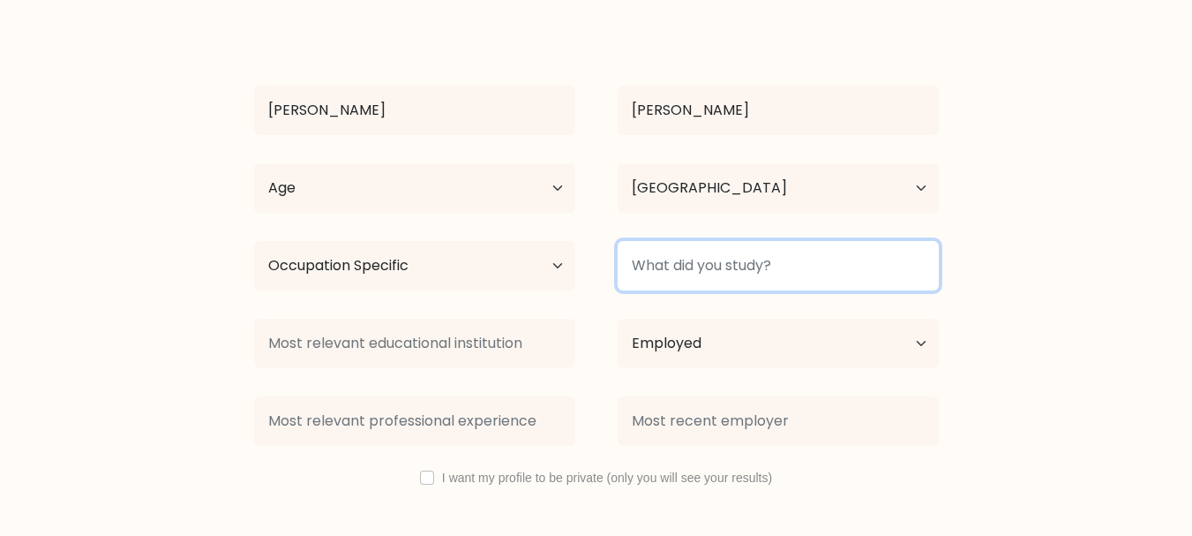
click at [712, 265] on input at bounding box center [778, 265] width 321 height 49
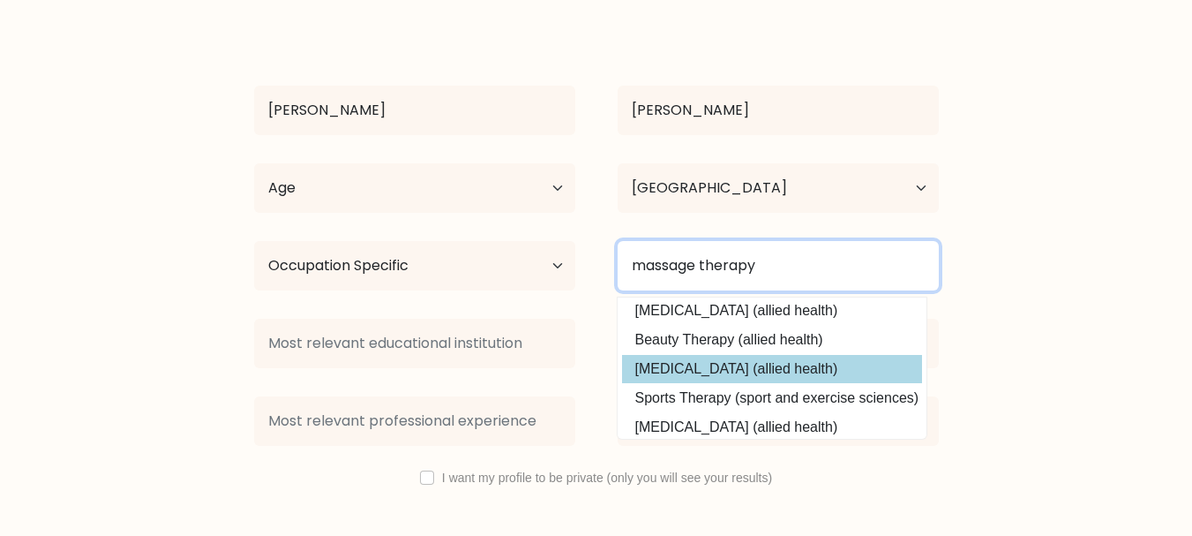
scroll to position [0, 0]
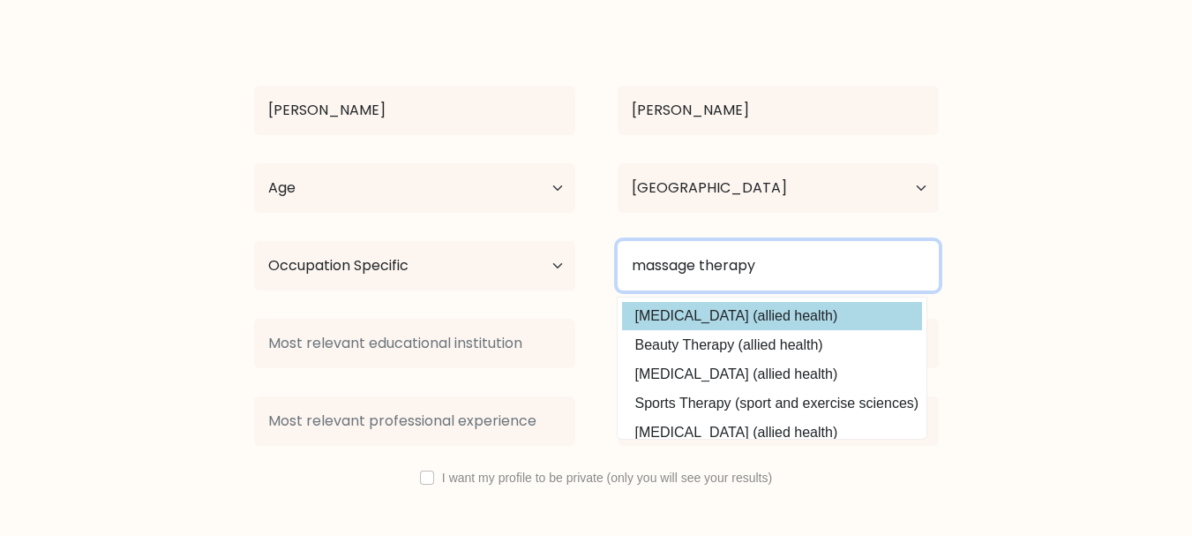
type input "massage therapy"
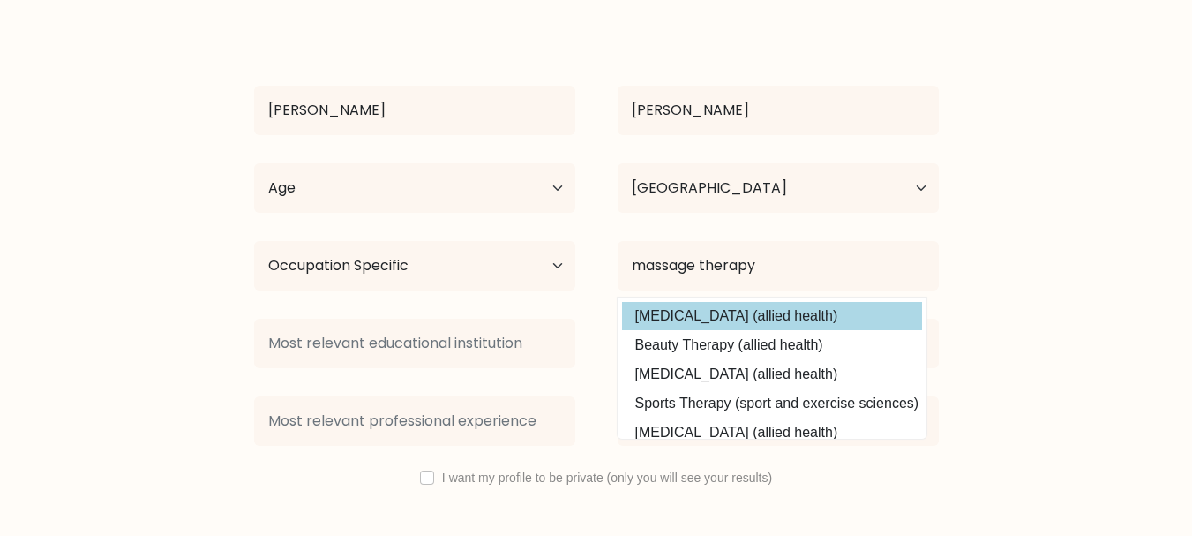
click at [860, 314] on div "[PERSON_NAME] Age Under [DEMOGRAPHIC_DATA] [DEMOGRAPHIC_DATA] [DEMOGRAPHIC_DATA…" at bounding box center [597, 311] width 706 height 579
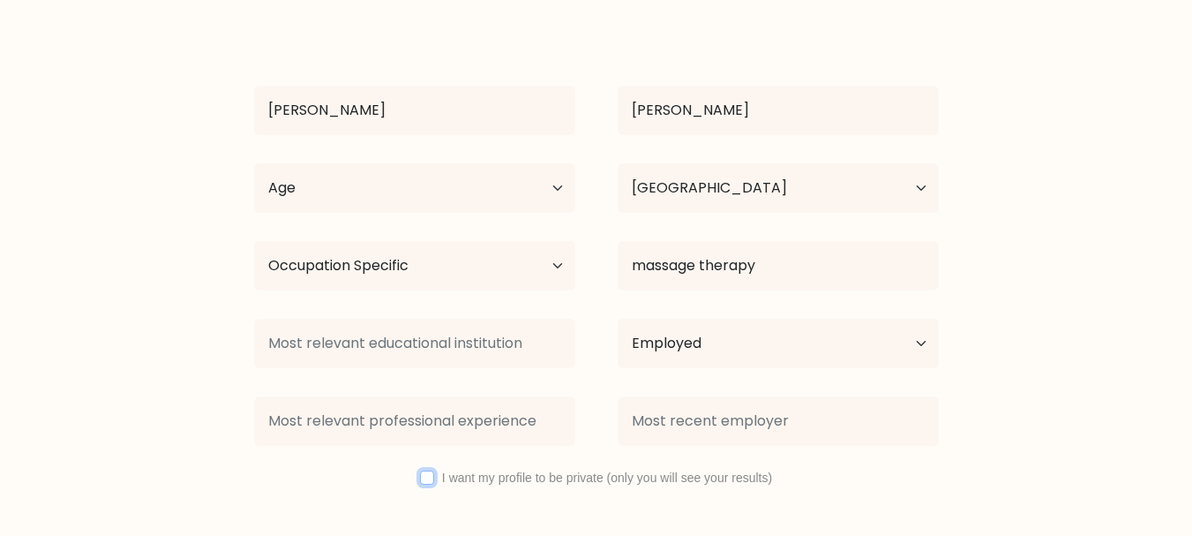
click at [432, 475] on input "checkbox" at bounding box center [427, 477] width 14 height 14
checkbox input "true"
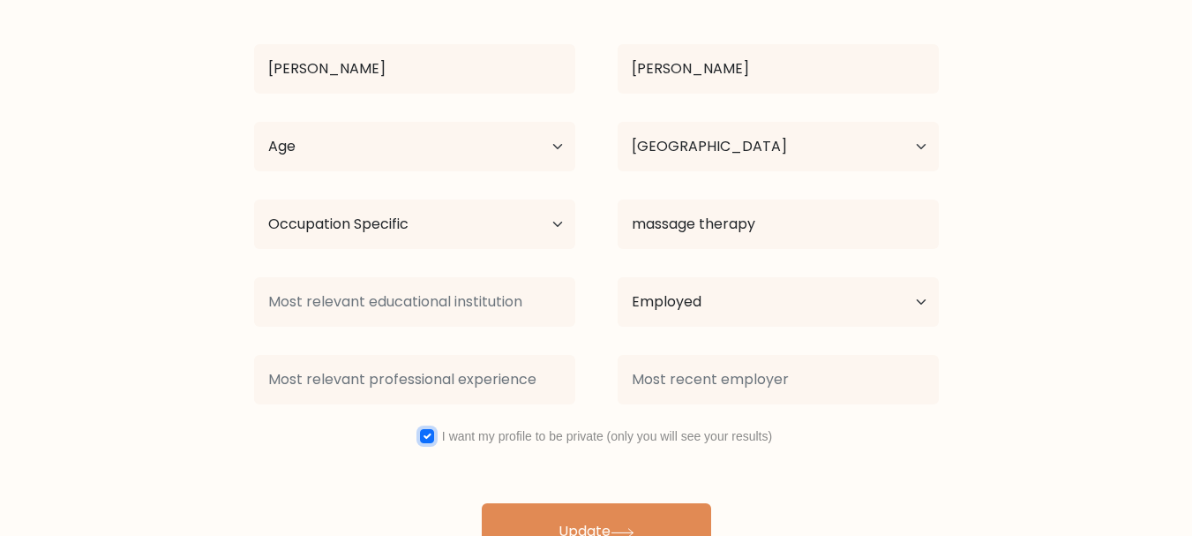
scroll to position [177, 0]
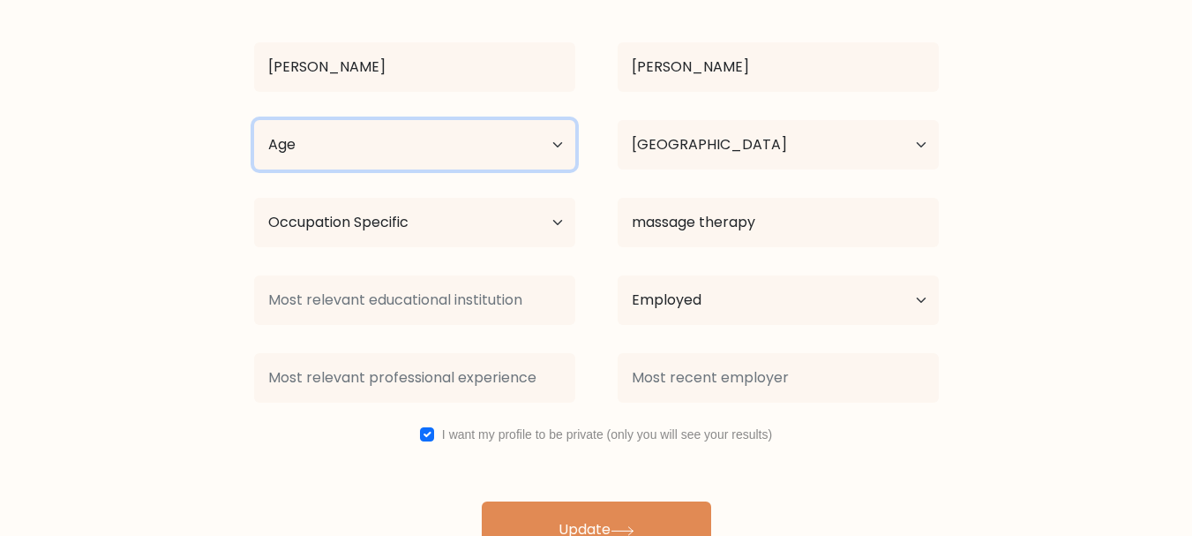
click at [562, 147] on select "Age Under [DEMOGRAPHIC_DATA] [DEMOGRAPHIC_DATA] [DEMOGRAPHIC_DATA] [DEMOGRAPHIC…" at bounding box center [414, 144] width 321 height 49
select select "35_44"
click at [254, 120] on select "Age Under [DEMOGRAPHIC_DATA] [DEMOGRAPHIC_DATA] [DEMOGRAPHIC_DATA] [DEMOGRAPHIC…" at bounding box center [414, 144] width 321 height 49
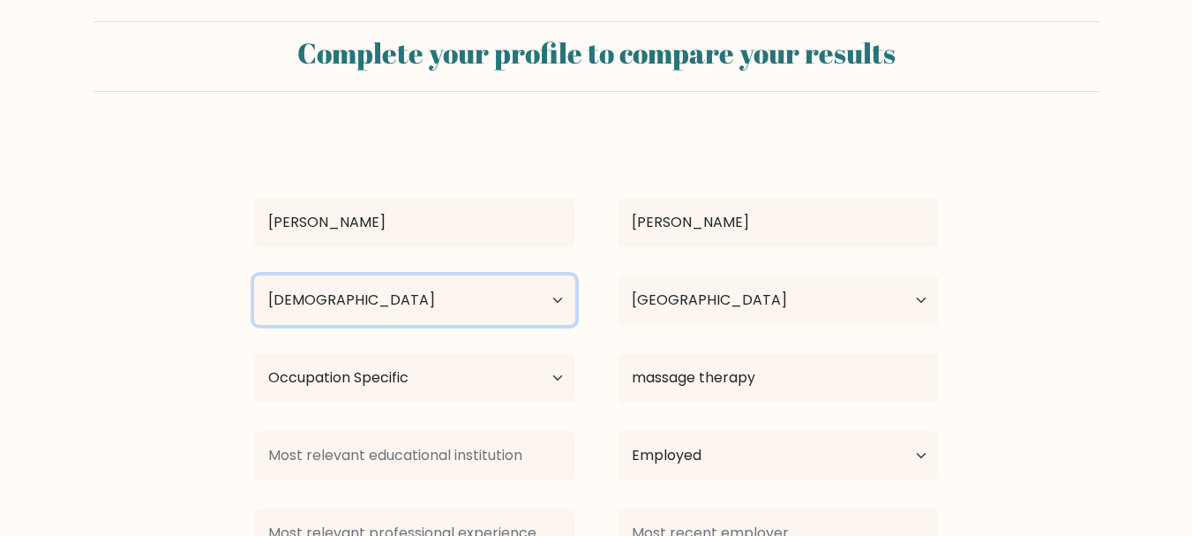
scroll to position [0, 0]
